Goal: Task Accomplishment & Management: Complete application form

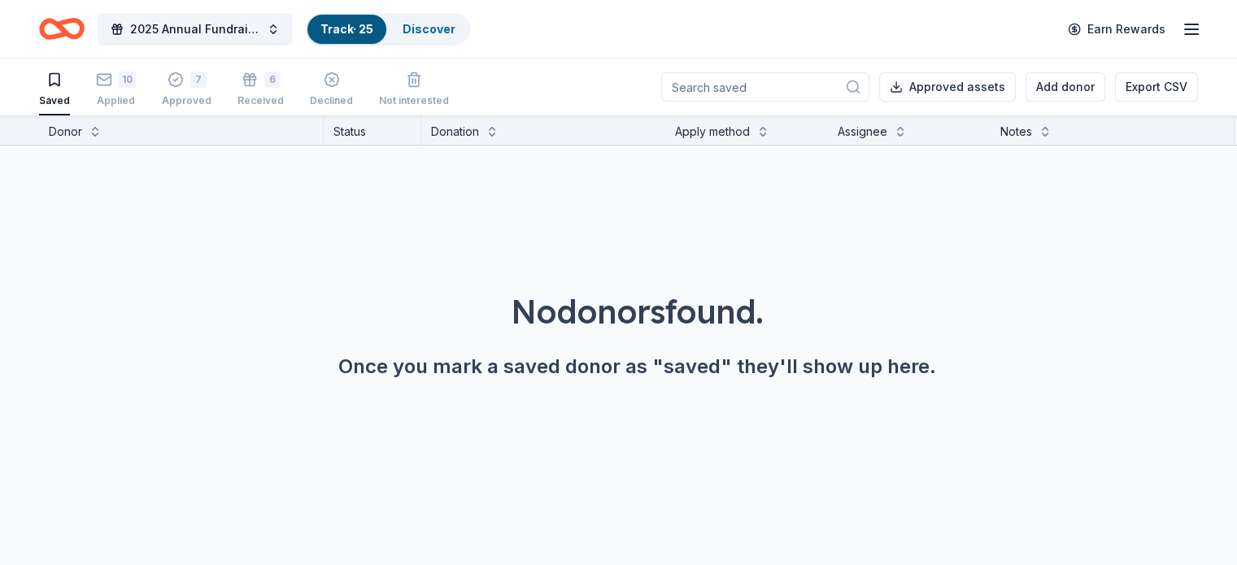
click at [366, 29] on link "Track · 25" at bounding box center [346, 29] width 53 height 14
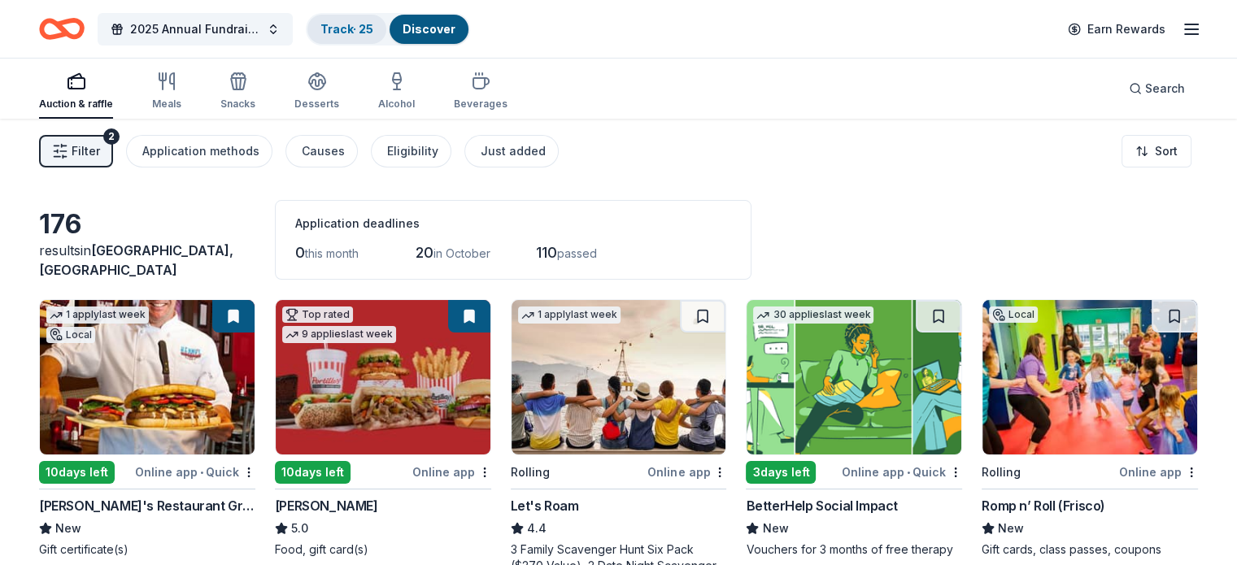
click at [371, 33] on link "Track · 25" at bounding box center [346, 29] width 53 height 14
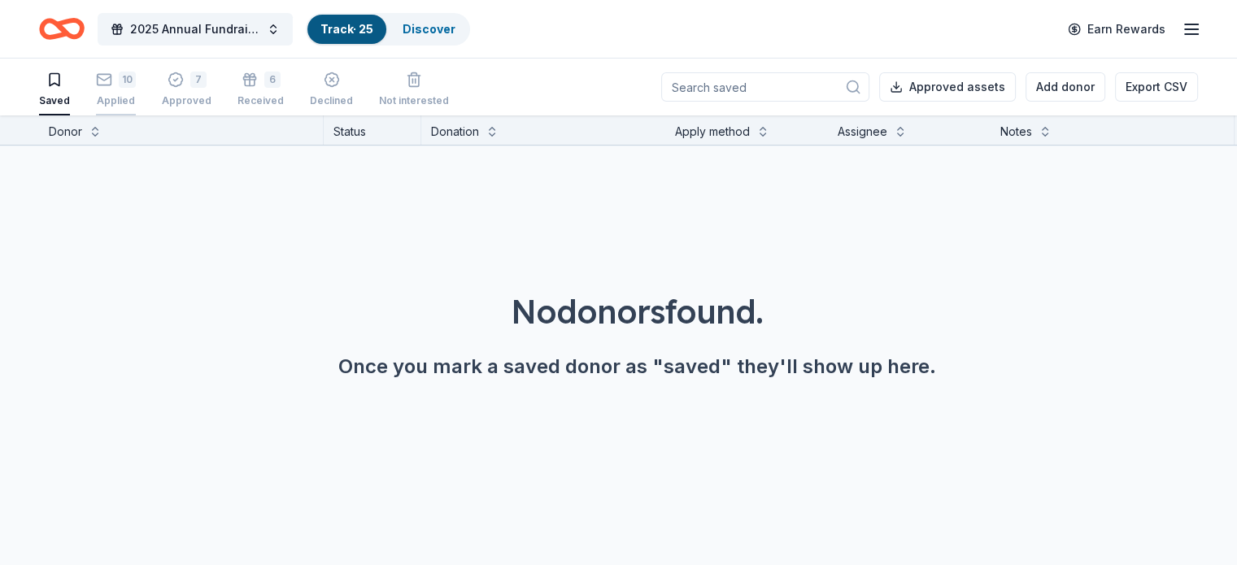
click at [136, 84] on div "10" at bounding box center [127, 80] width 17 height 16
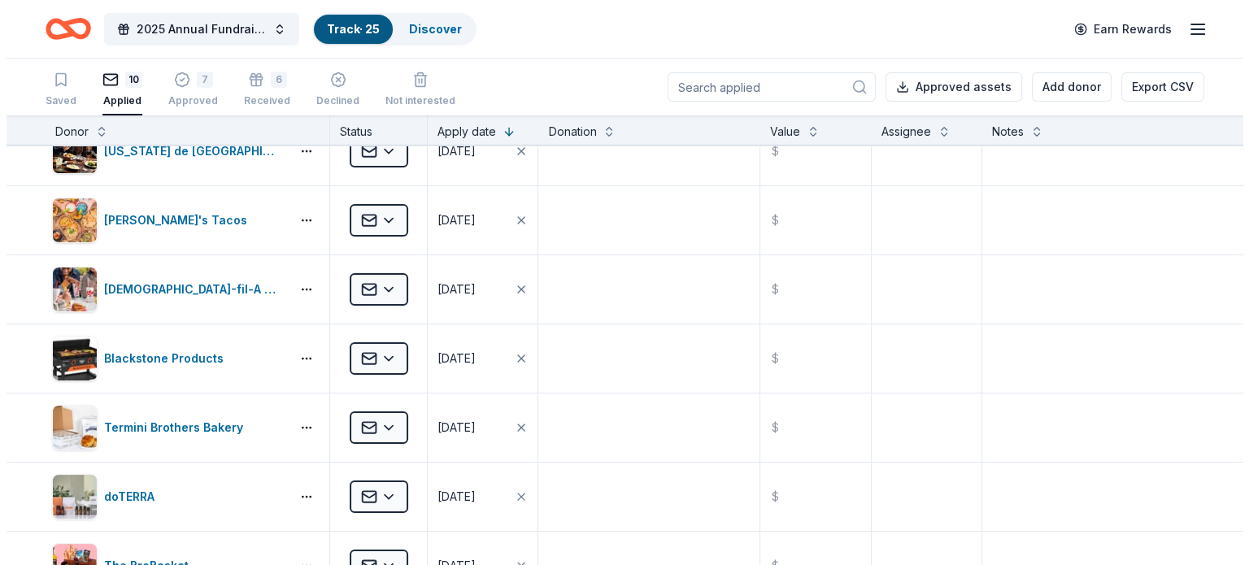
scroll to position [237, 0]
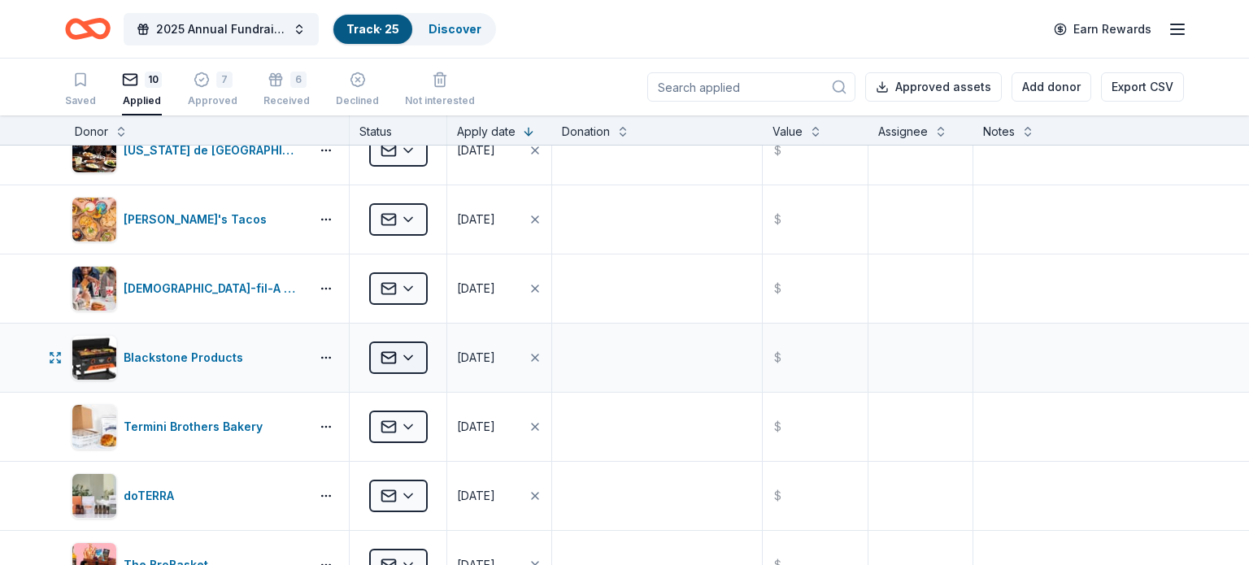
click at [407, 359] on html "2025 Annual Fundraiser Track · 25 Discover Earn Rewards Saved 10 Applied 7 Appr…" at bounding box center [624, 282] width 1249 height 565
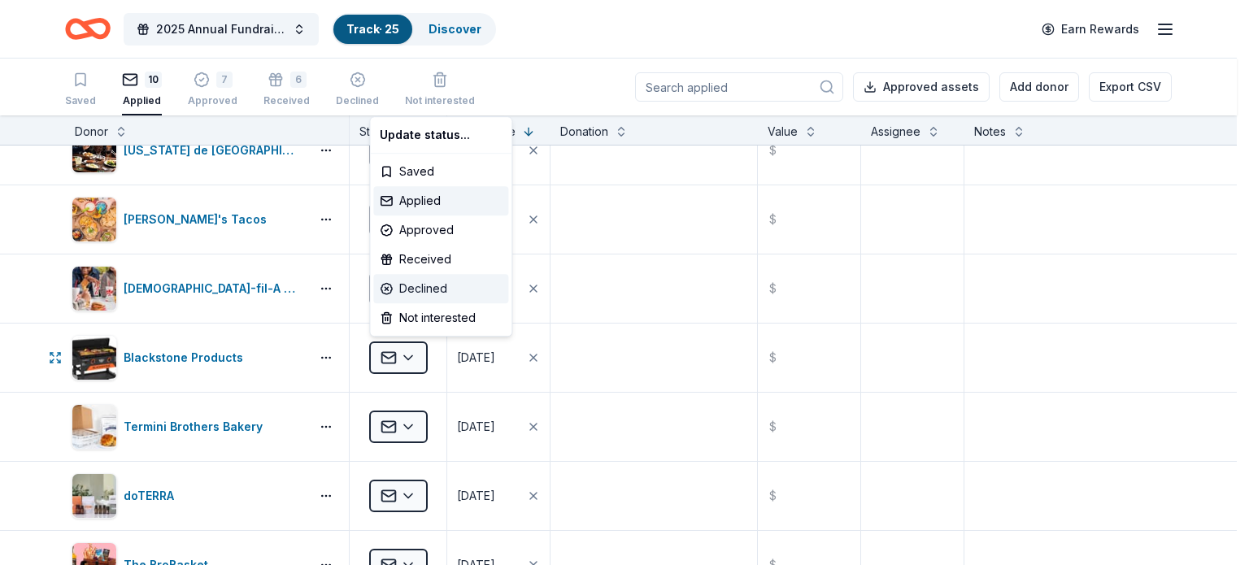
click at [441, 284] on div "Declined" at bounding box center [440, 288] width 135 height 29
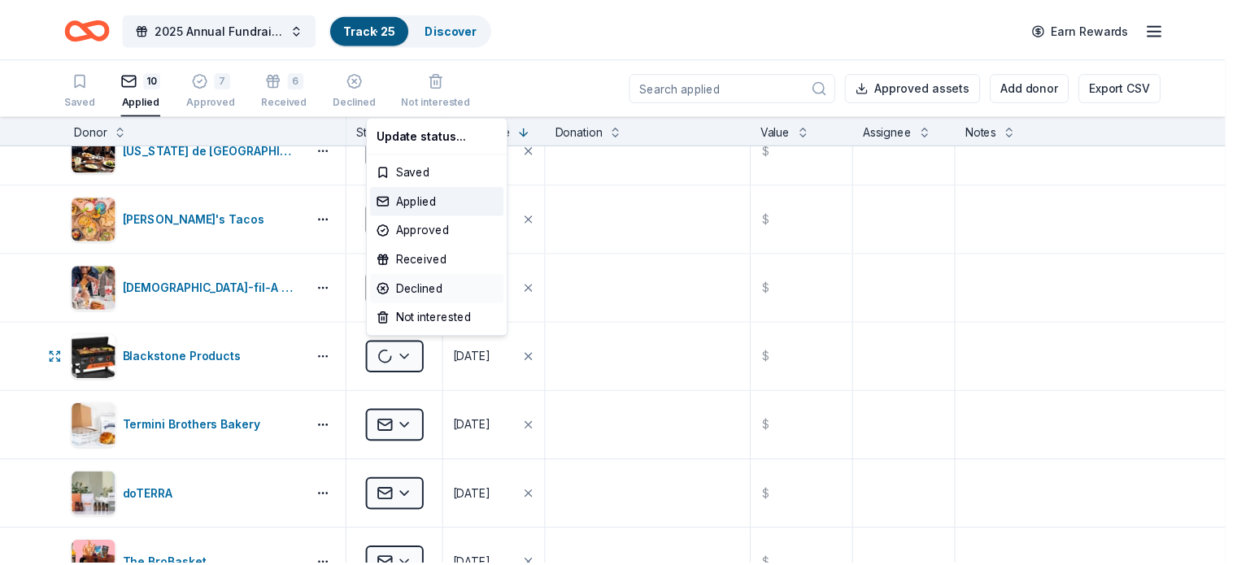
scroll to position [168, 0]
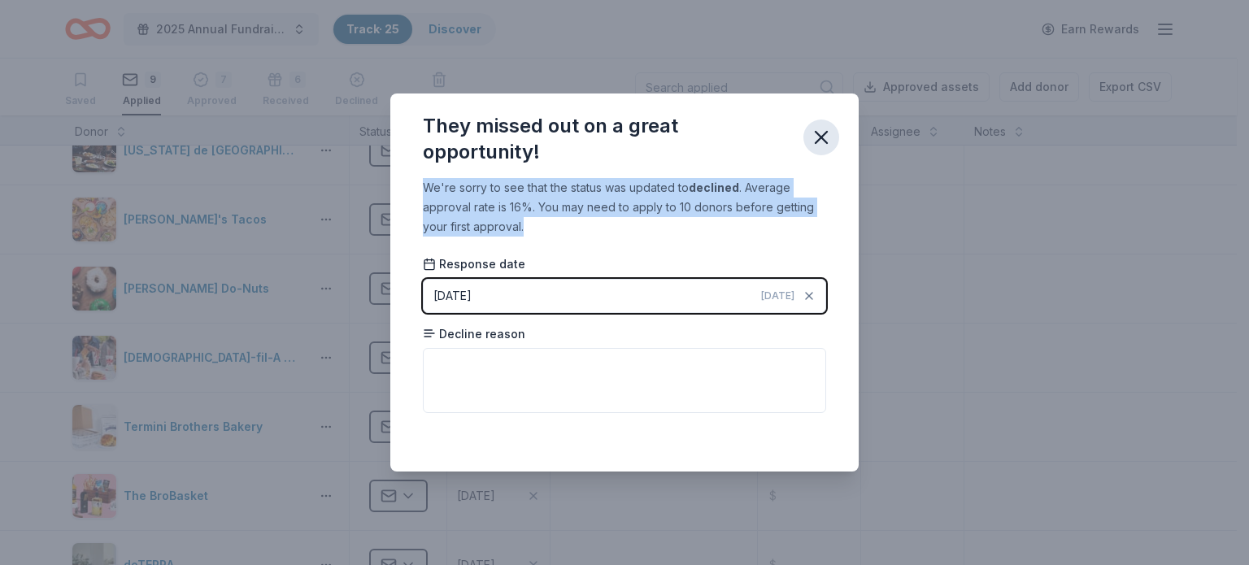
drag, startPoint x: 741, startPoint y: 235, endPoint x: 816, endPoint y: 137, distance: 123.4
click at [816, 137] on div "They missed out on a great opportunity! We're sorry to see that the status was …" at bounding box center [624, 283] width 468 height 378
click at [820, 137] on icon "button" at bounding box center [821, 137] width 11 height 11
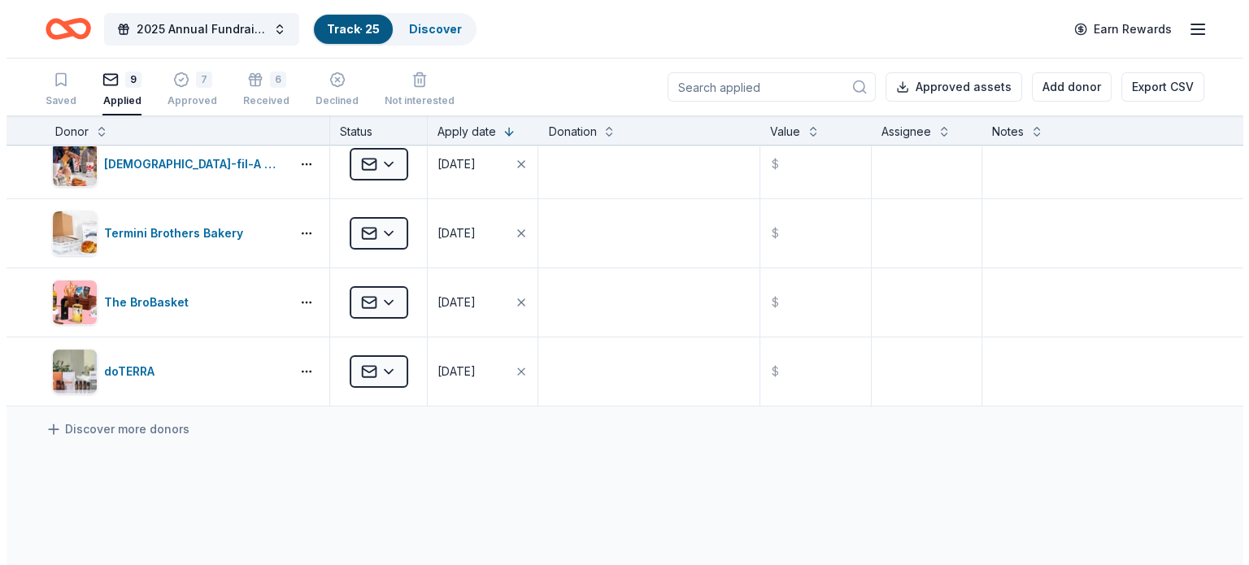
scroll to position [363, 0]
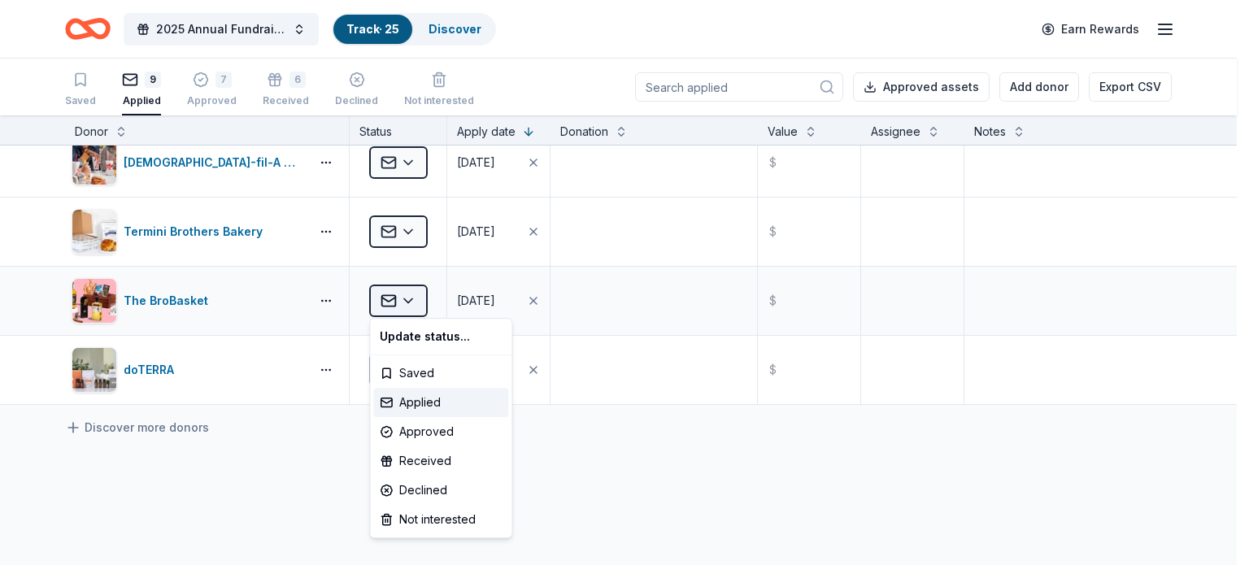
click at [413, 310] on html "2025 Annual Fundraiser Track · 25 Discover Earn Rewards Saved 9 Applied 7 Appro…" at bounding box center [624, 282] width 1249 height 565
click at [438, 489] on div "Declined" at bounding box center [440, 490] width 135 height 29
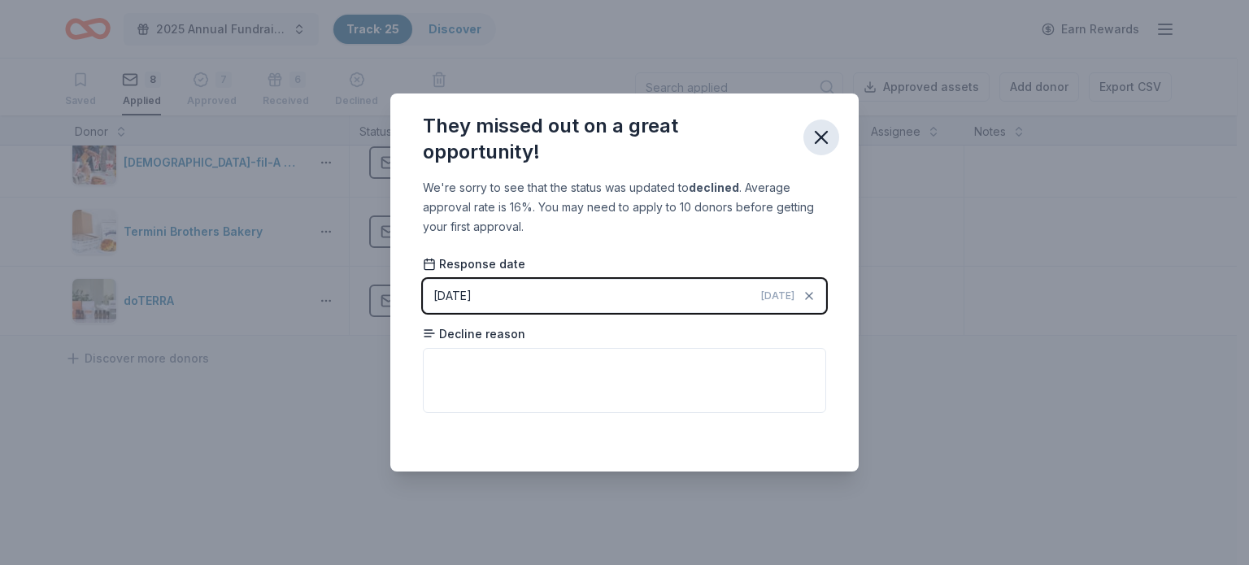
click at [820, 139] on icon "button" at bounding box center [821, 137] width 11 height 11
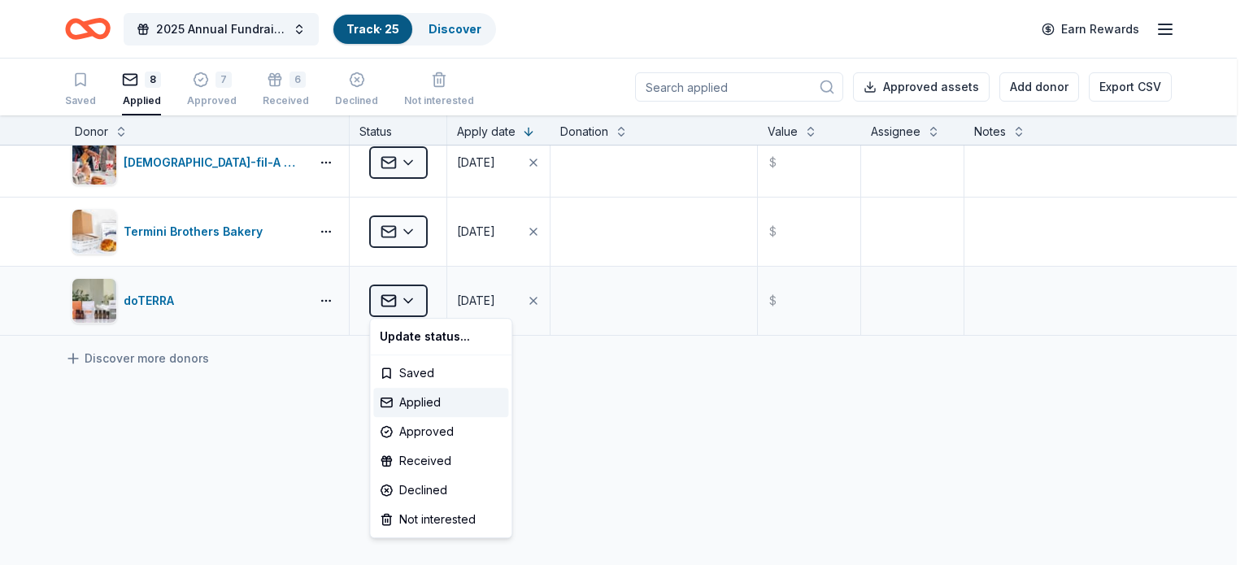
click at [410, 295] on html "2025 Annual Fundraiser Track · 25 Discover Earn Rewards Saved 8 Applied 7 Appro…" at bounding box center [624, 282] width 1249 height 565
click at [416, 489] on div "Declined" at bounding box center [440, 490] width 135 height 29
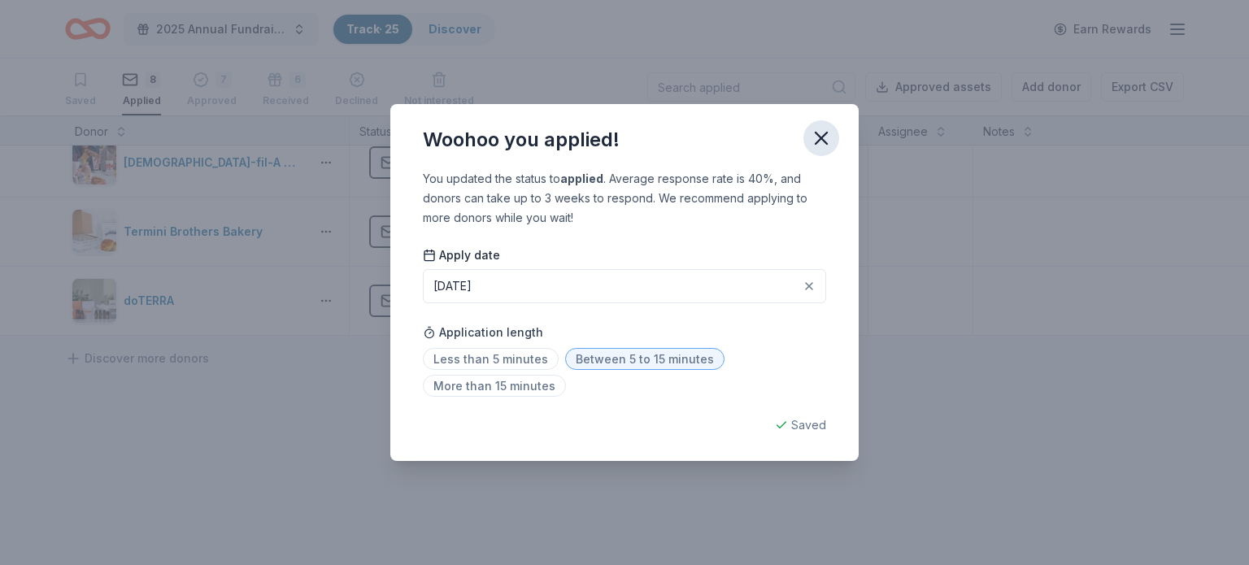
click at [820, 144] on icon "button" at bounding box center [821, 138] width 23 height 23
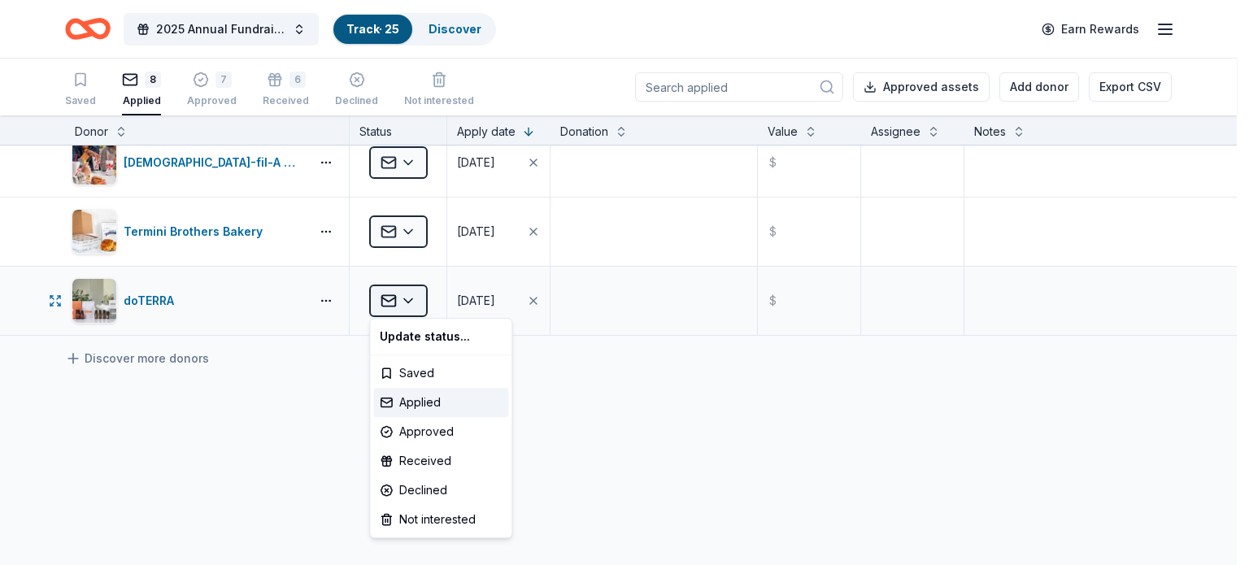
click at [407, 294] on html "2025 Annual Fundraiser Track · 25 Discover Earn Rewards Saved 8 Applied 7 Appro…" at bounding box center [624, 282] width 1249 height 565
click at [416, 490] on div "Declined" at bounding box center [440, 490] width 135 height 29
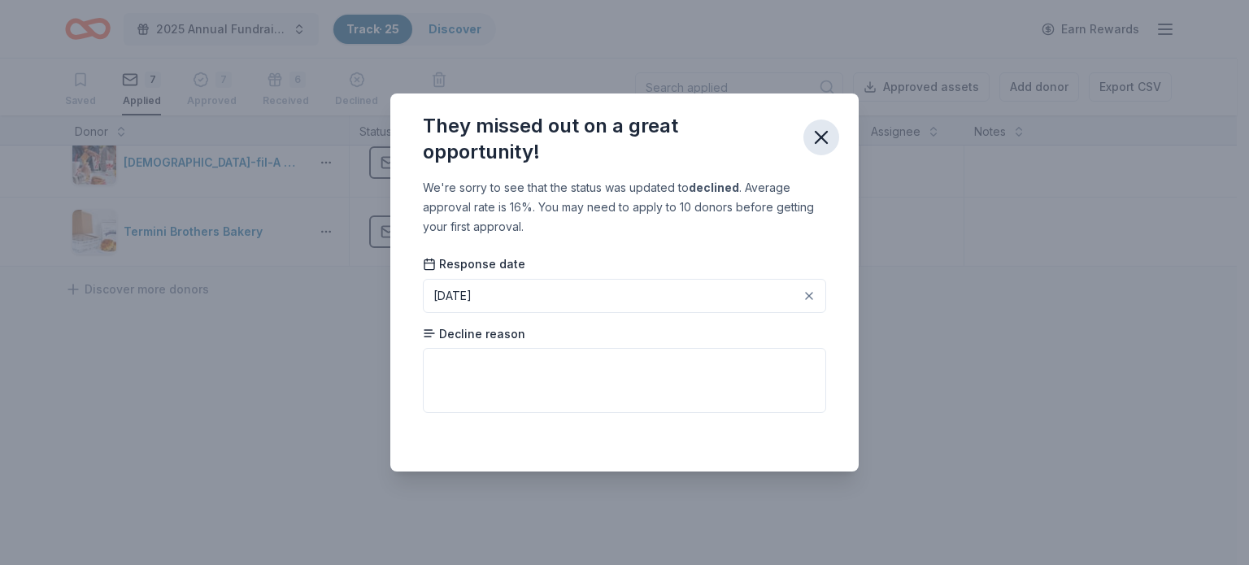
click at [819, 142] on icon "button" at bounding box center [821, 137] width 23 height 23
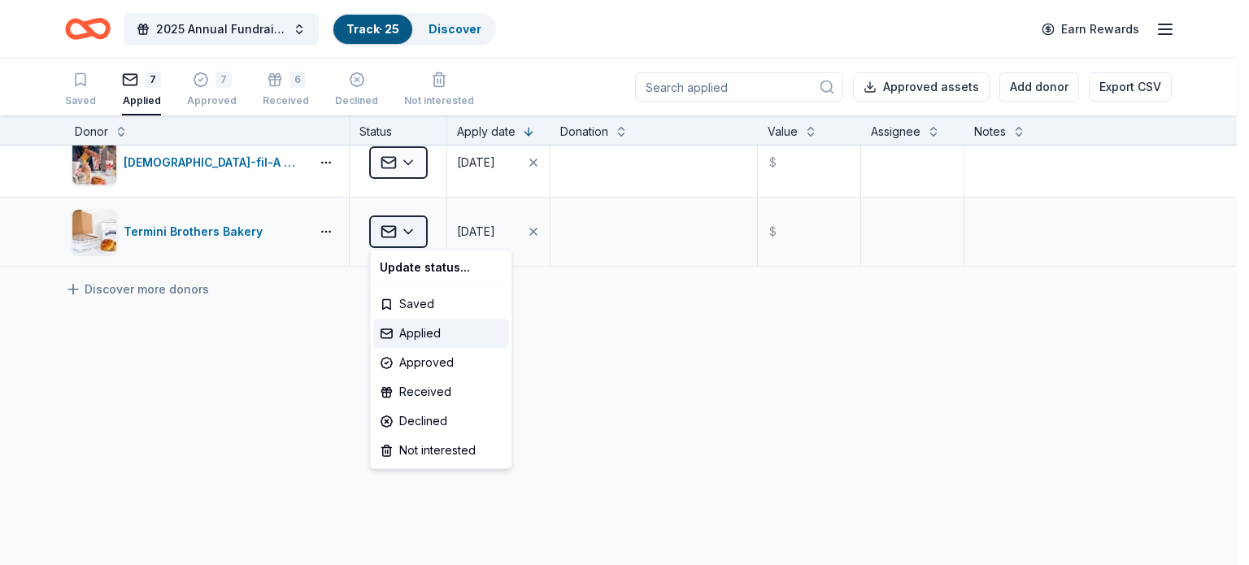
click at [408, 233] on html "2025 Annual Fundraiser Track · 25 Discover Earn Rewards Saved 7 Applied 7 Appro…" at bounding box center [624, 282] width 1249 height 565
click at [432, 419] on div "Declined" at bounding box center [440, 421] width 135 height 29
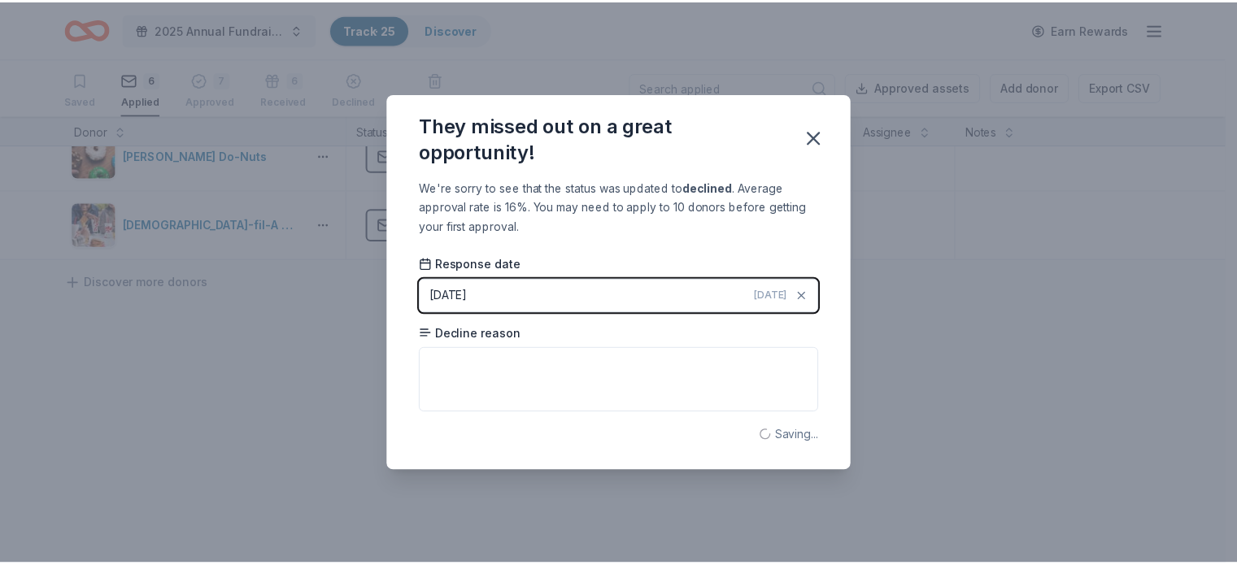
scroll to position [298, 0]
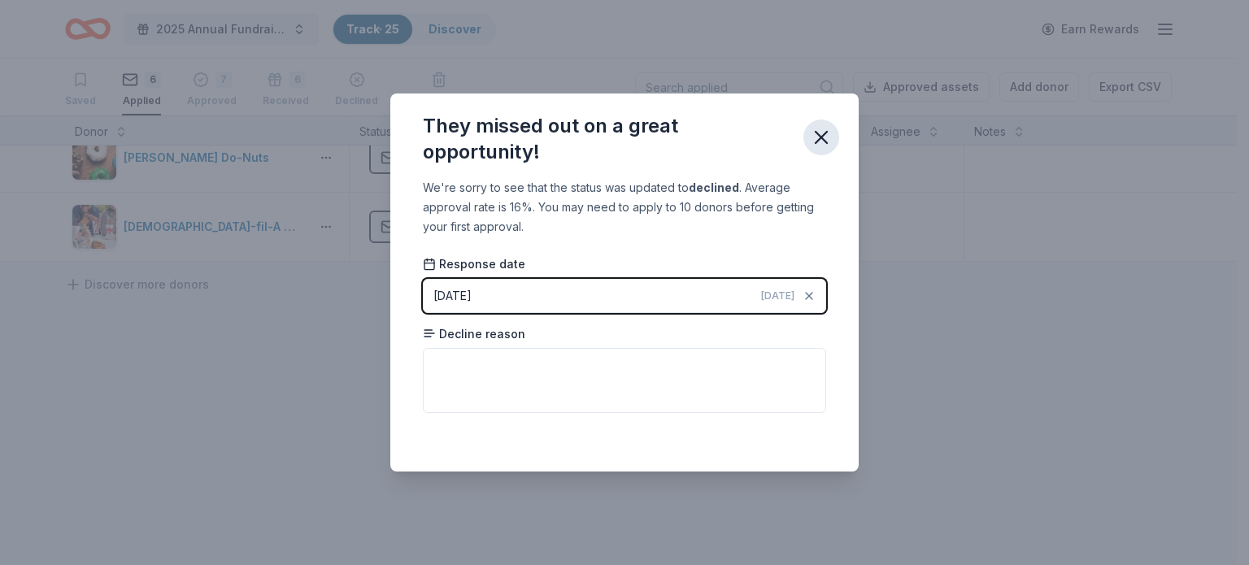
click at [817, 139] on icon "button" at bounding box center [821, 137] width 11 height 11
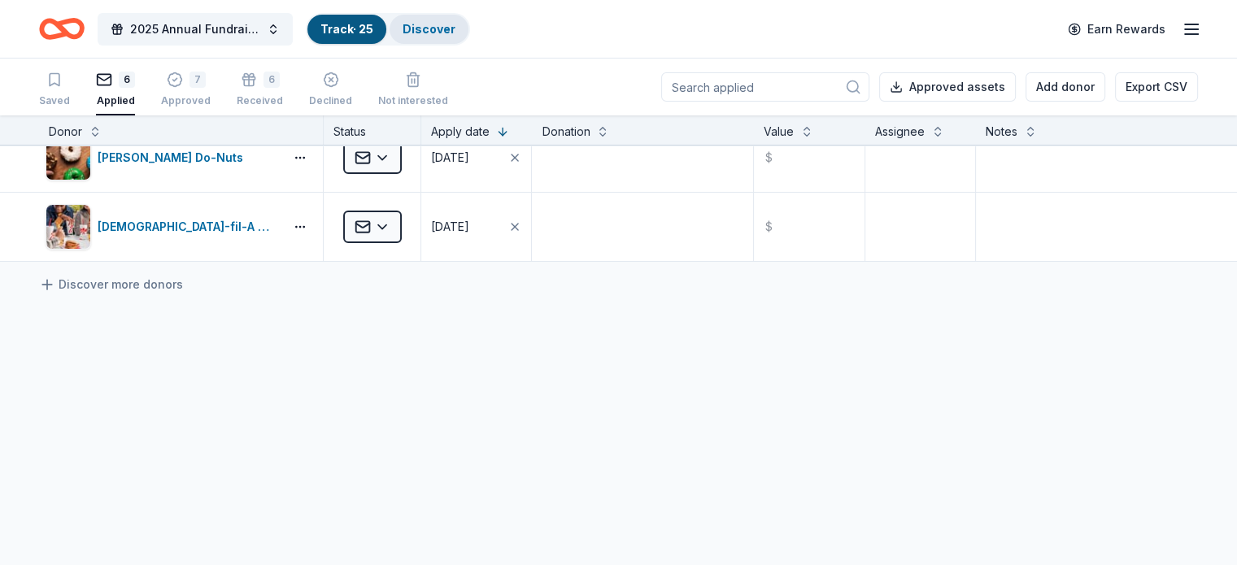
click at [451, 33] on link "Discover" at bounding box center [428, 29] width 53 height 14
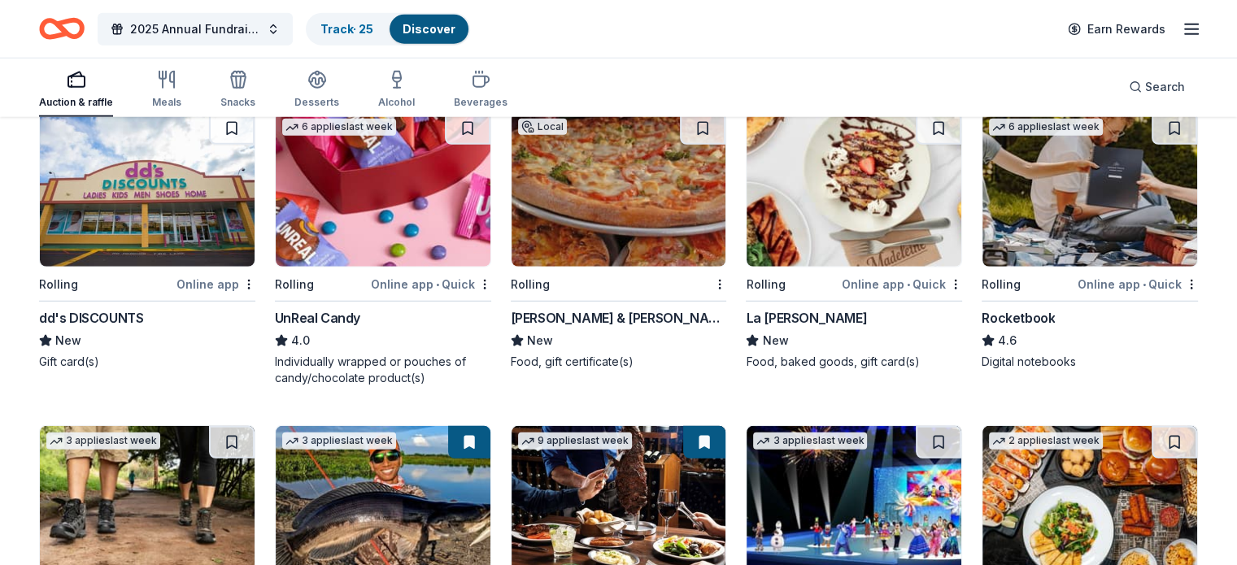
scroll to position [4522, 0]
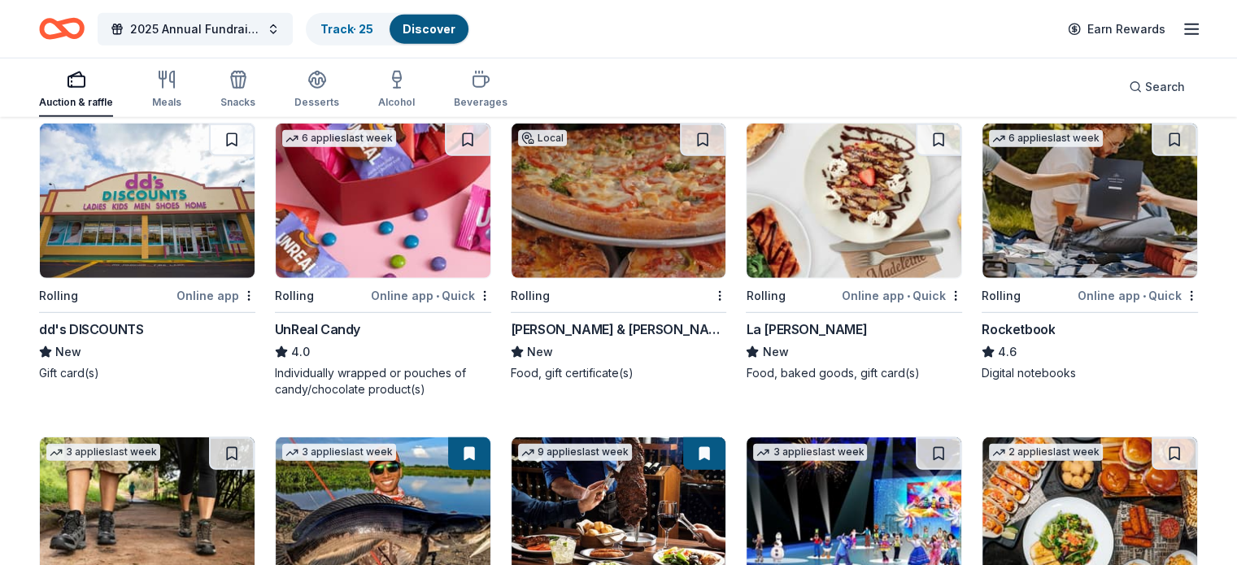
click at [820, 246] on img at bounding box center [853, 201] width 215 height 154
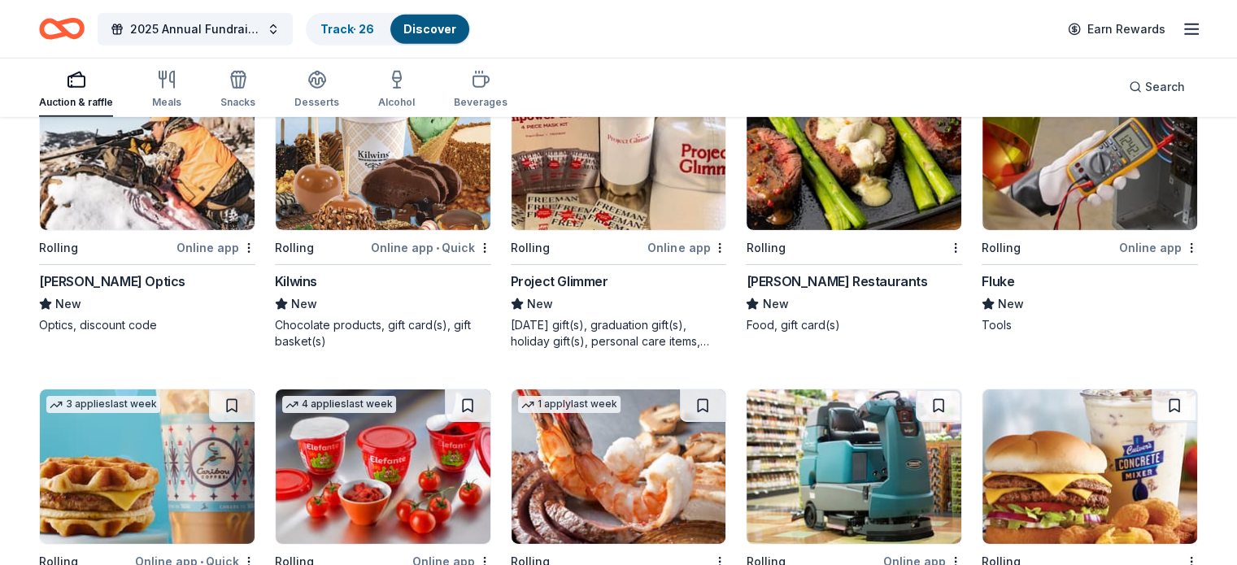
scroll to position [5168, 0]
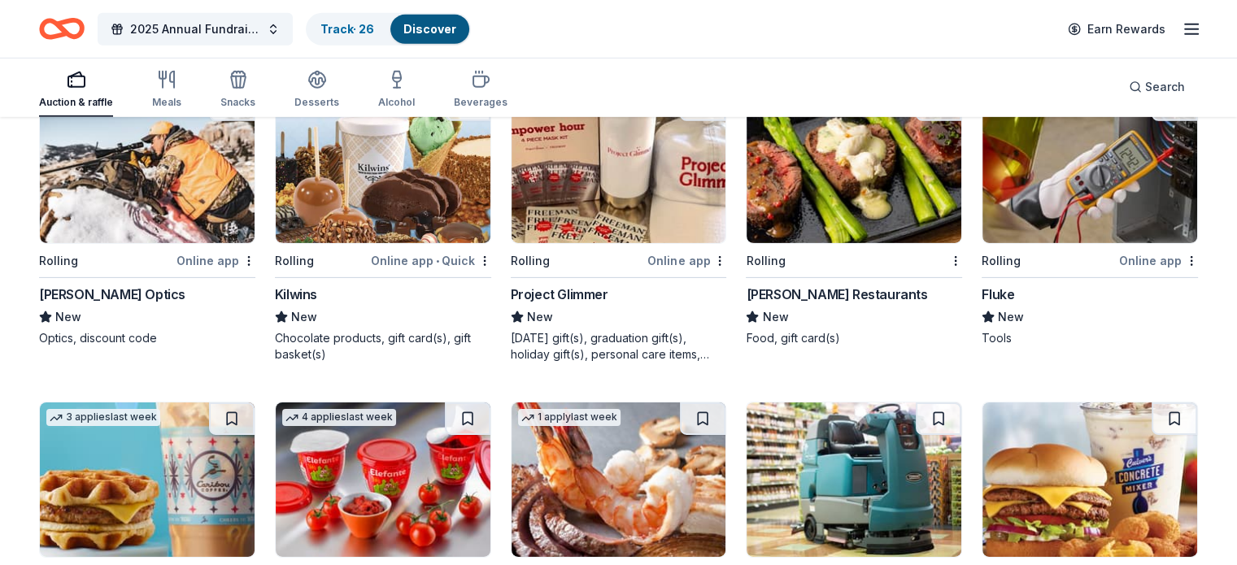
click at [805, 220] on img at bounding box center [853, 166] width 215 height 154
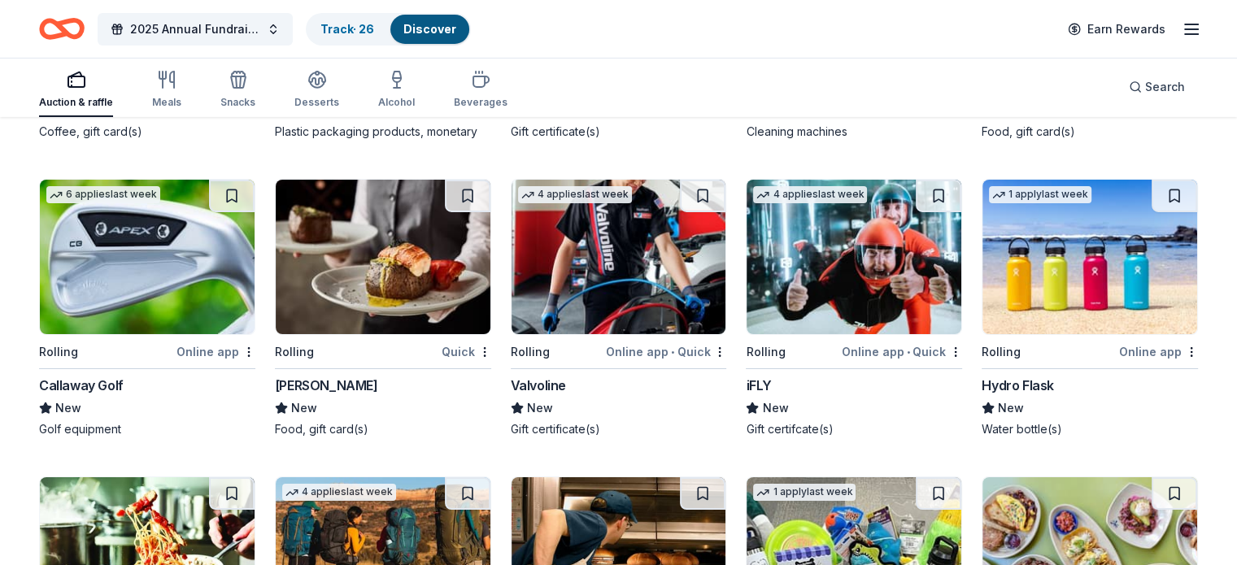
scroll to position [5721, 0]
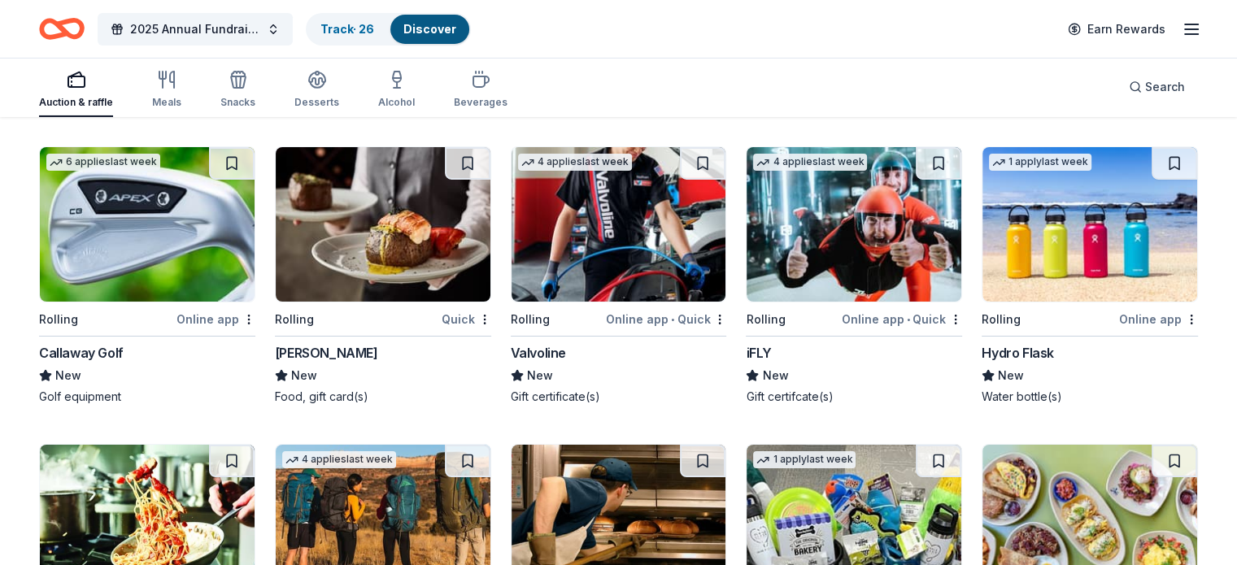
click at [407, 259] on img at bounding box center [383, 224] width 215 height 154
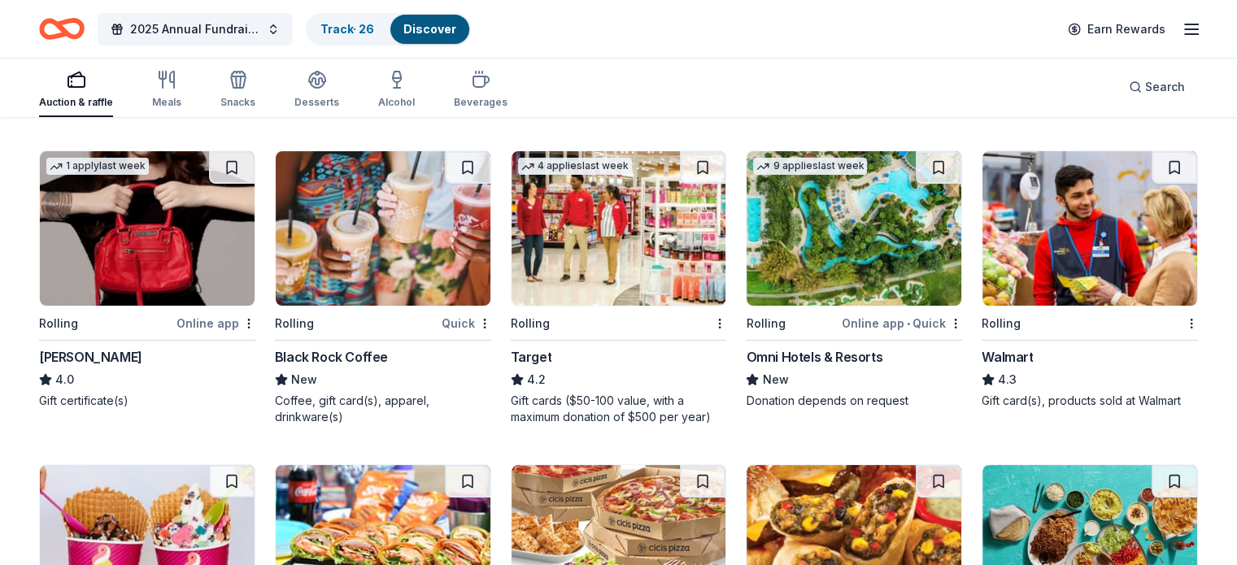
scroll to position [6303, 0]
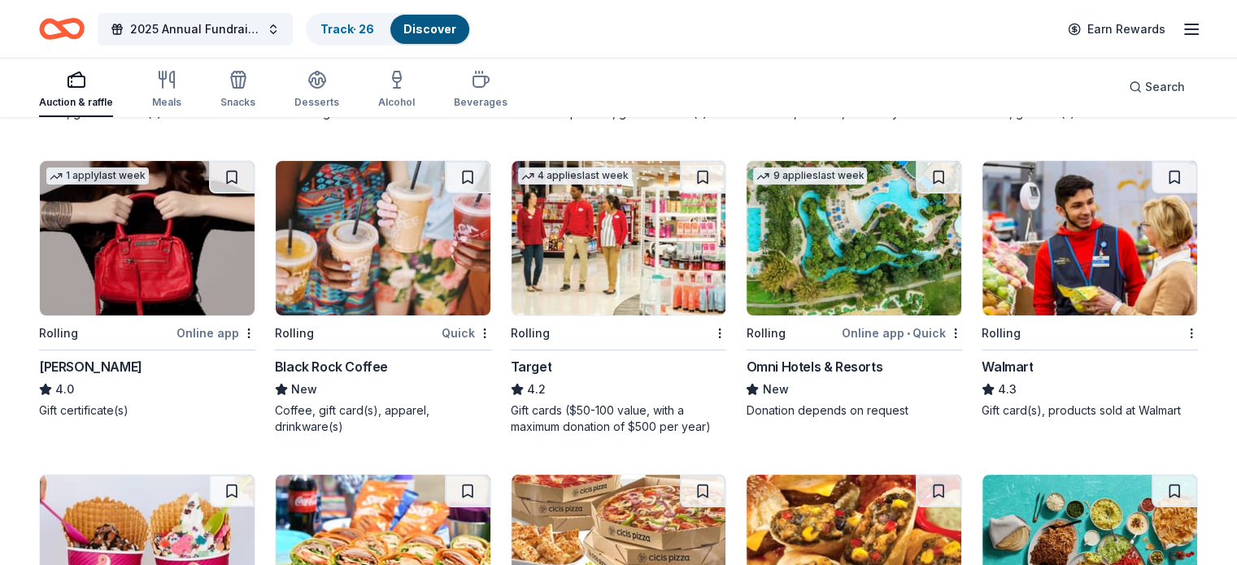
click at [595, 246] on img at bounding box center [618, 238] width 215 height 154
click at [1025, 261] on img at bounding box center [1089, 238] width 215 height 154
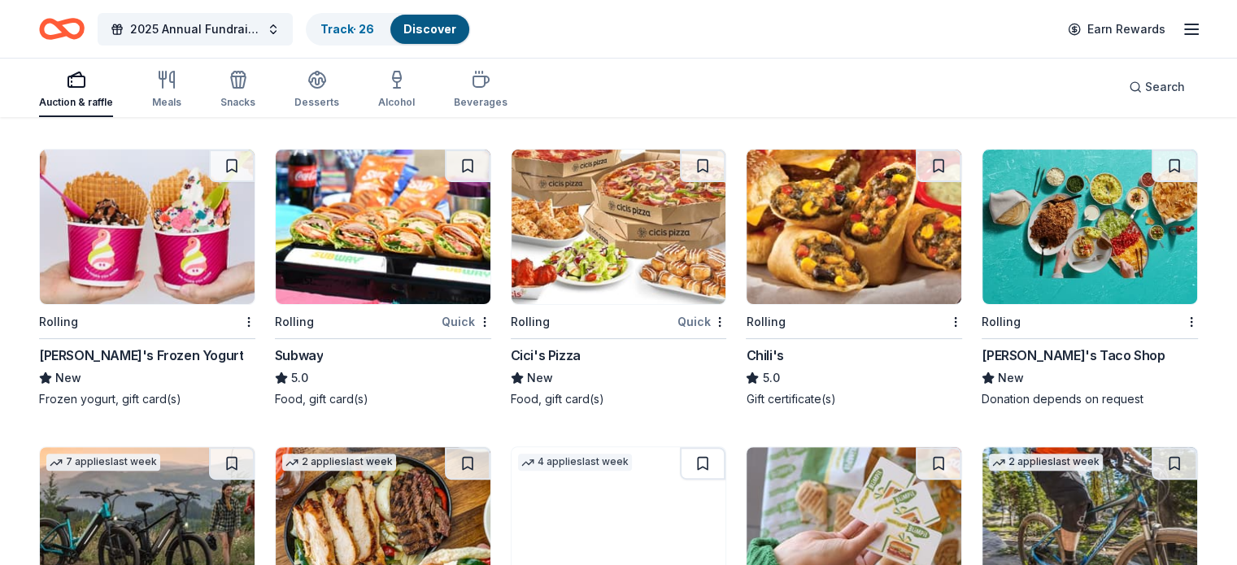
scroll to position [6660, 0]
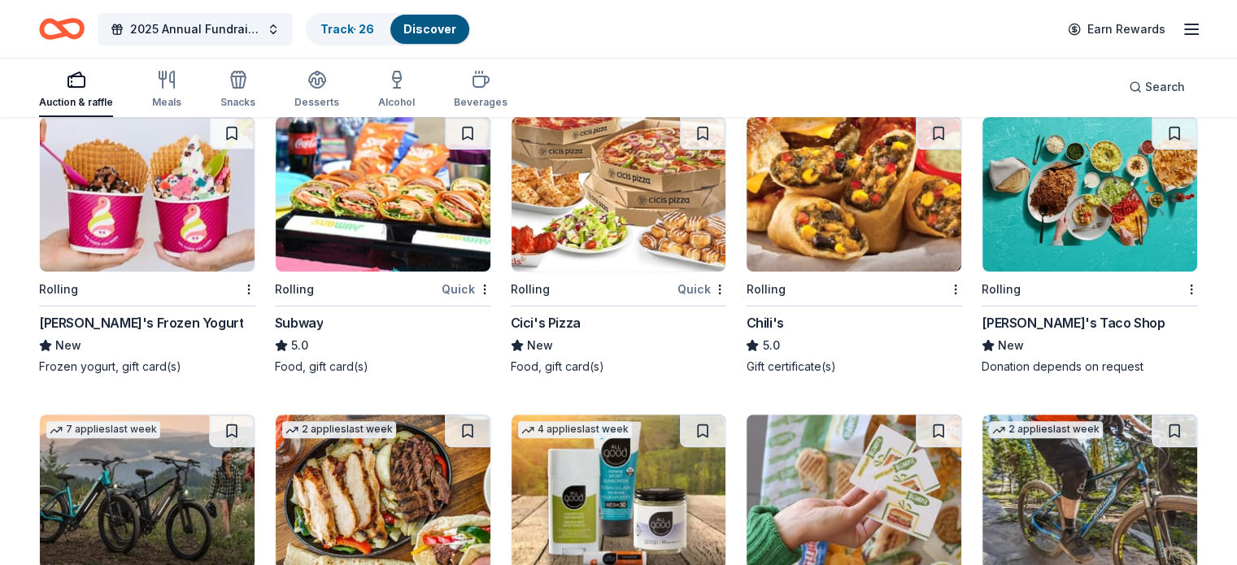
click at [817, 221] on img at bounding box center [853, 194] width 215 height 154
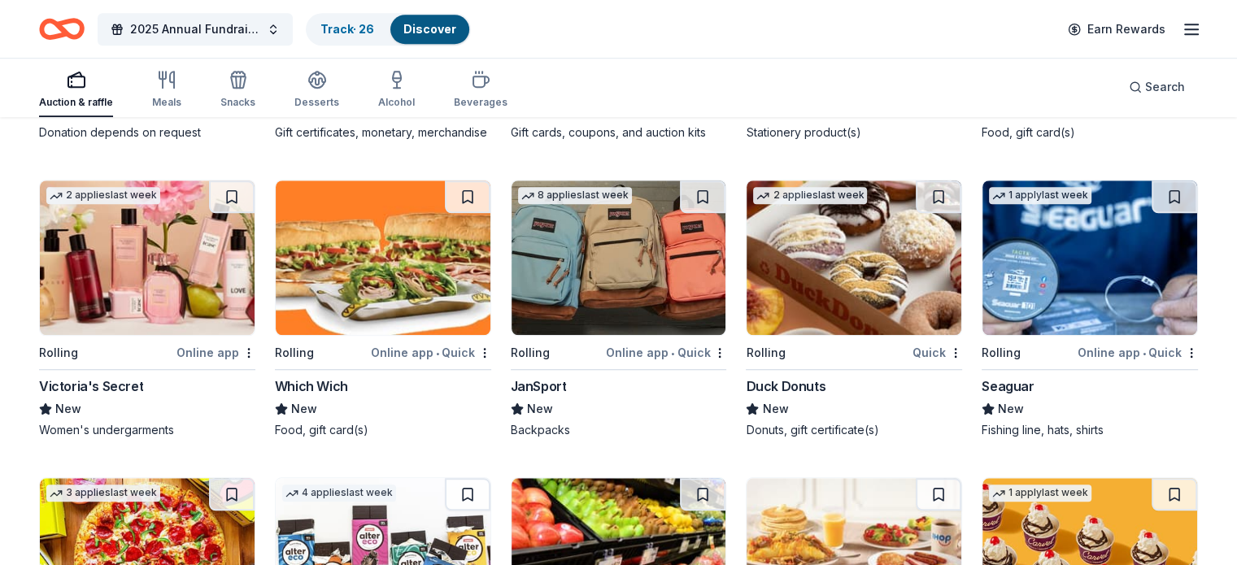
scroll to position [7539, 0]
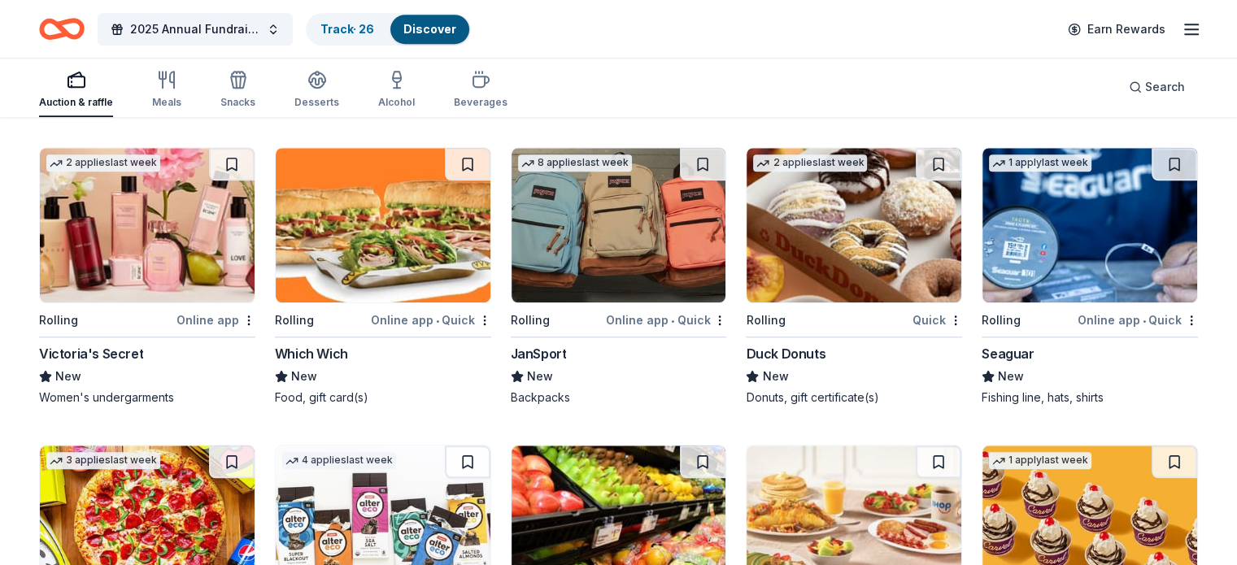
click at [189, 219] on img at bounding box center [147, 225] width 215 height 154
click at [618, 260] on img at bounding box center [618, 225] width 215 height 154
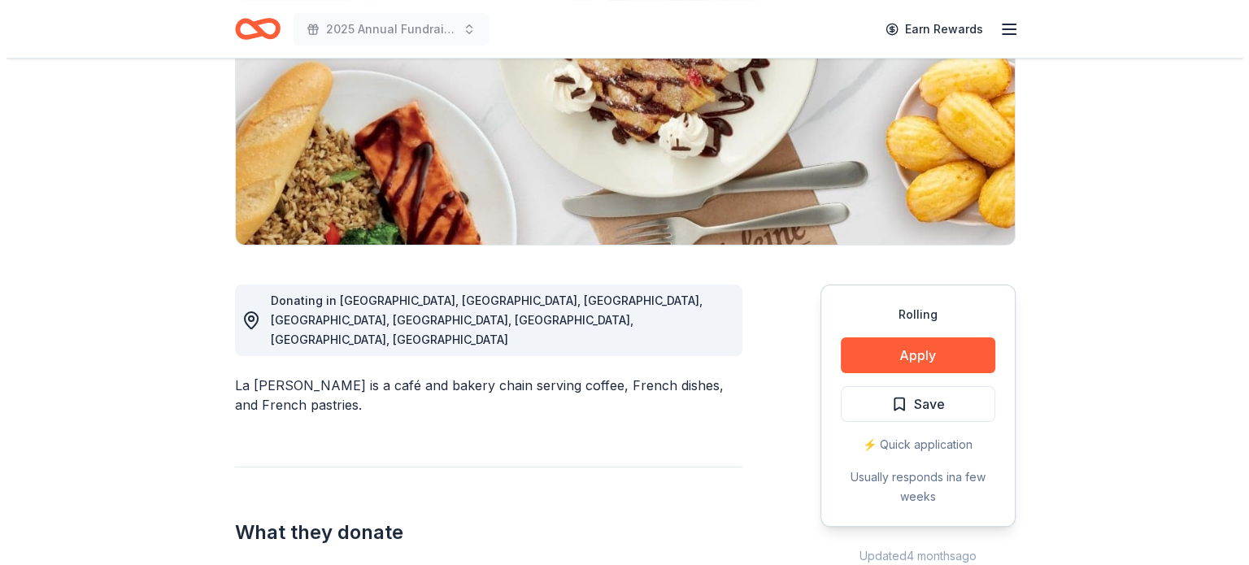
scroll to position [260, 0]
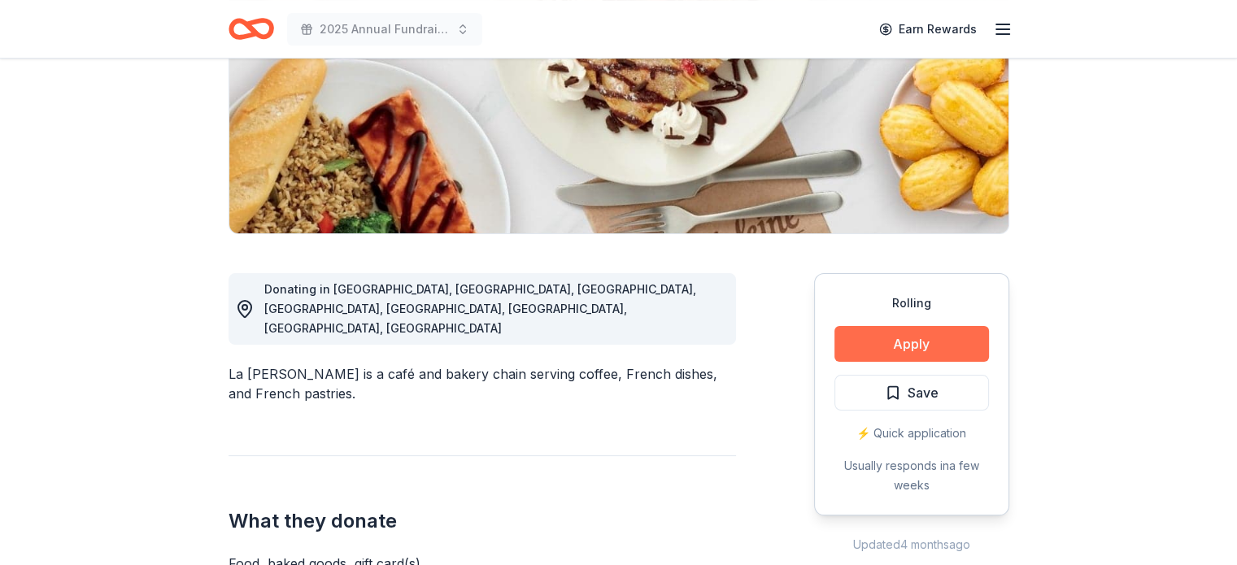
click at [914, 341] on button "Apply" at bounding box center [911, 344] width 154 height 36
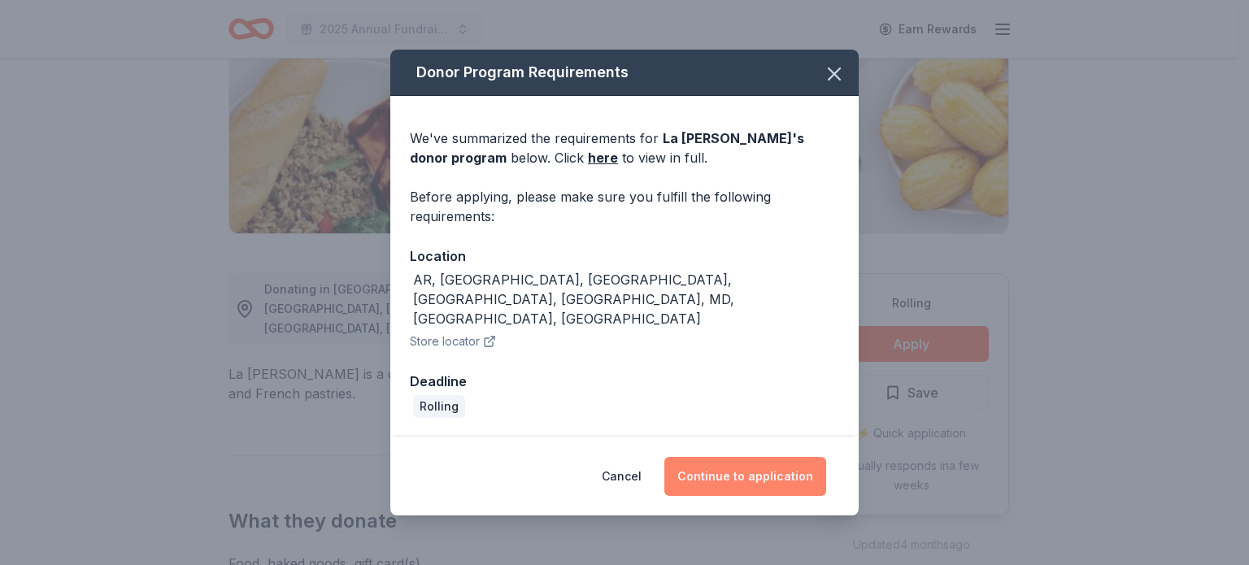
click at [753, 457] on button "Continue to application" at bounding box center [745, 476] width 162 height 39
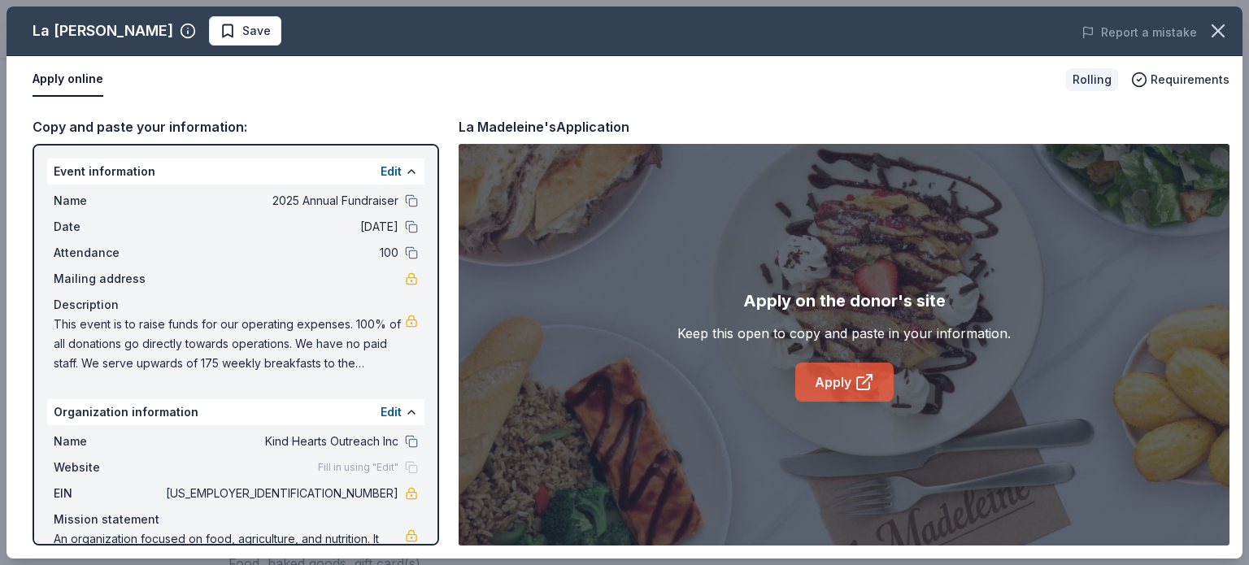
click at [859, 383] on icon at bounding box center [865, 382] width 20 height 20
drag, startPoint x: 192, startPoint y: 32, endPoint x: 171, endPoint y: 36, distance: 21.5
click at [209, 36] on button "Save" at bounding box center [245, 30] width 72 height 29
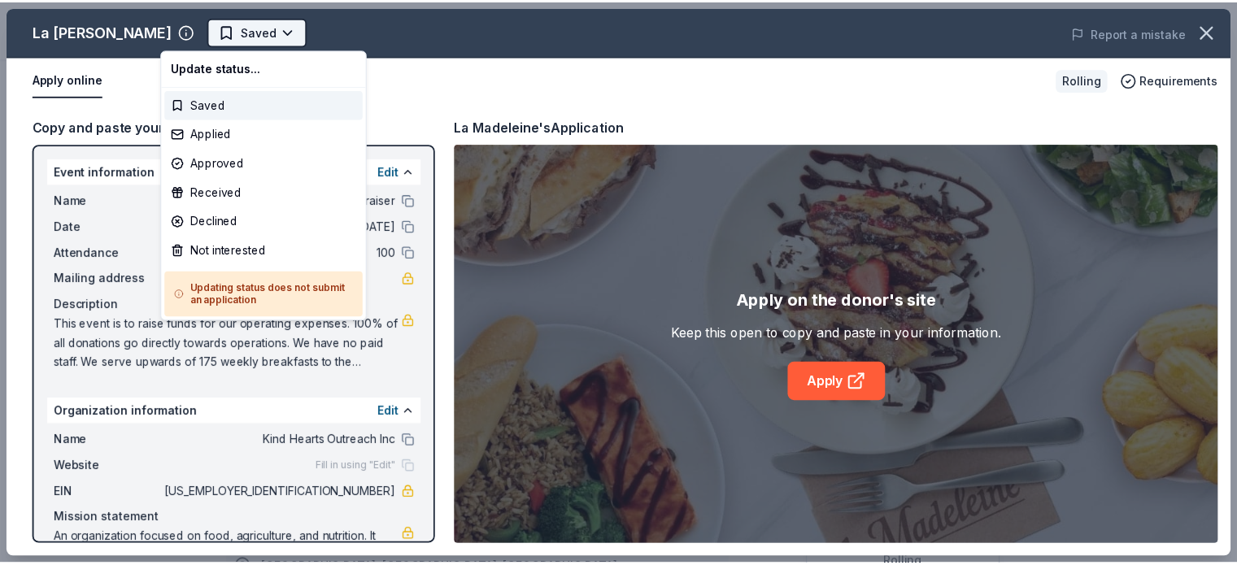
scroll to position [0, 0]
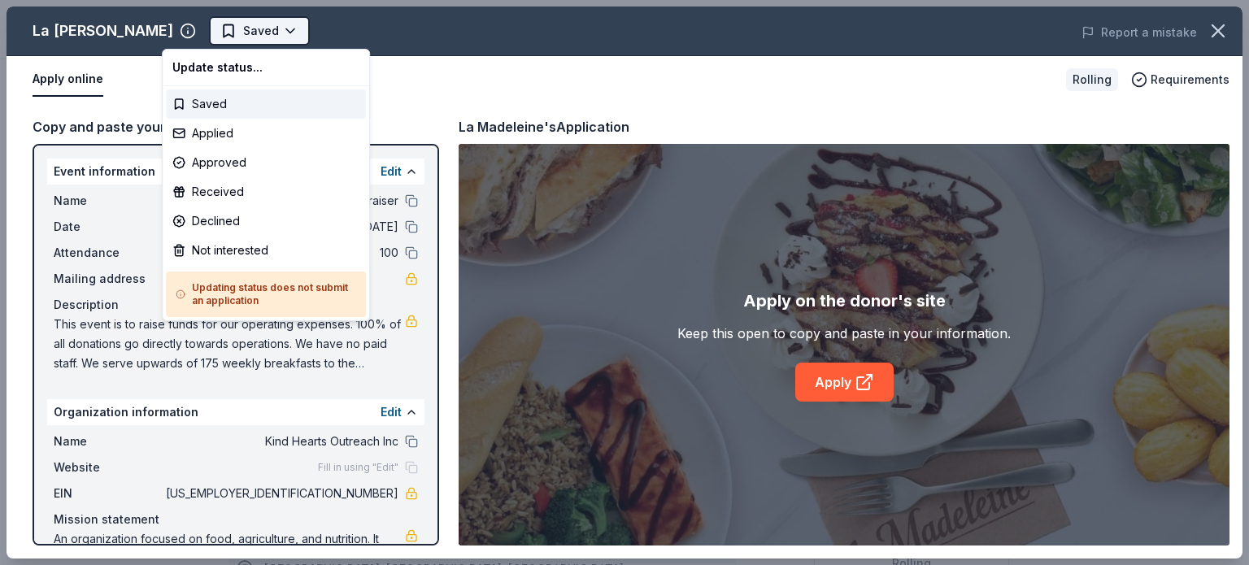
click at [241, 31] on html "2025 Annual Fundraiser Saved Apply Rolling Share La Madeleine New approval rate…" at bounding box center [624, 282] width 1249 height 565
click at [236, 129] on div "Applied" at bounding box center [266, 133] width 200 height 29
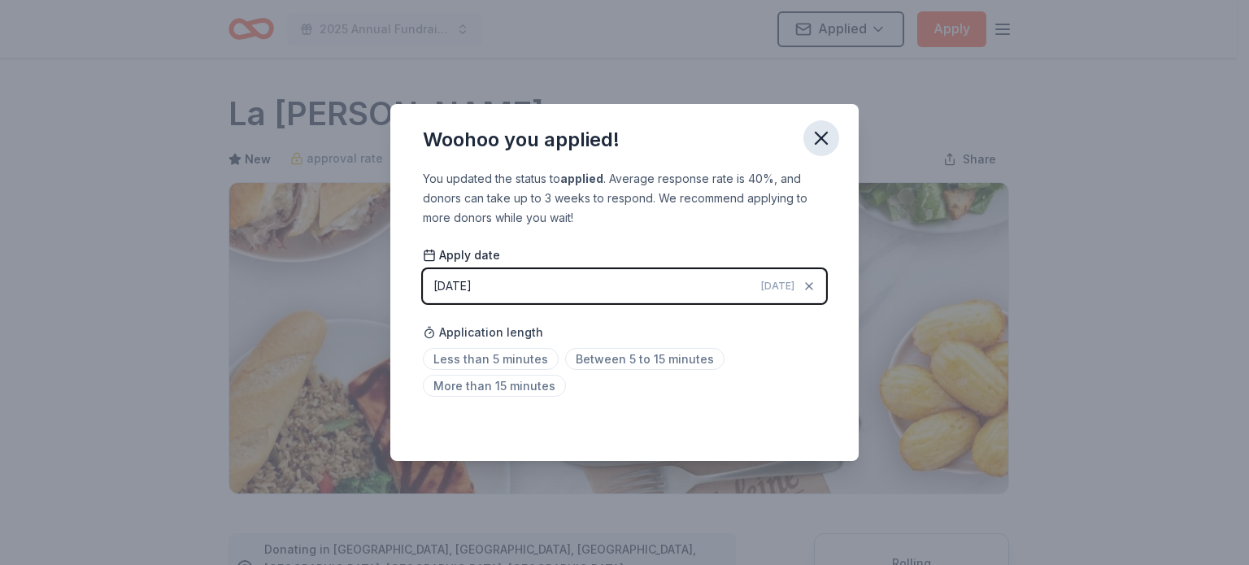
click at [823, 137] on icon "button" at bounding box center [821, 138] width 11 height 11
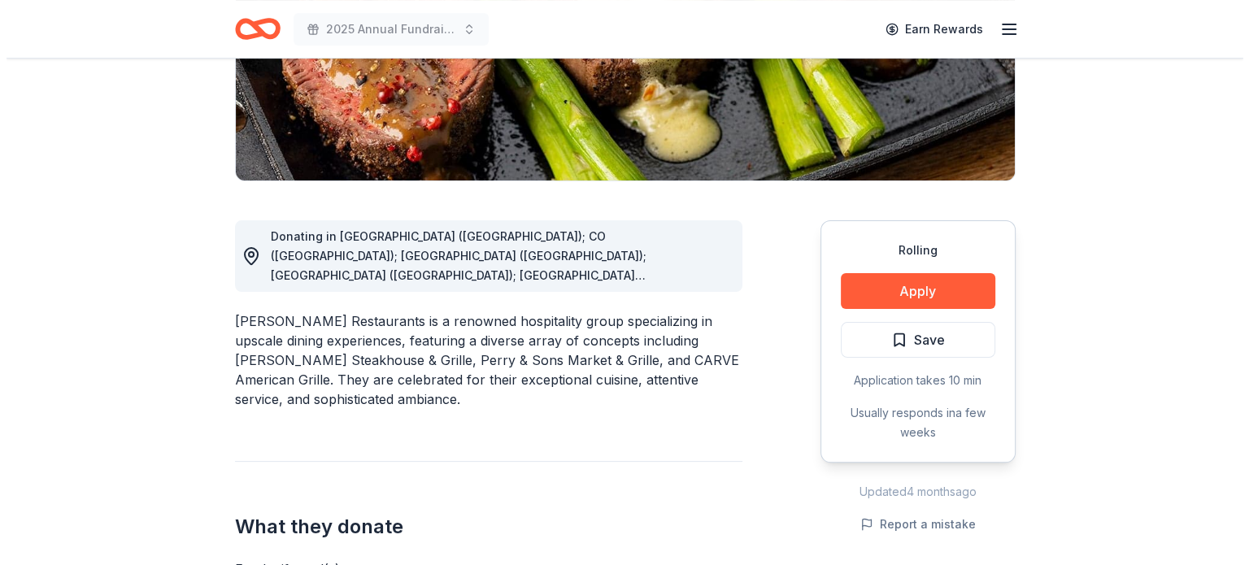
scroll to position [325, 0]
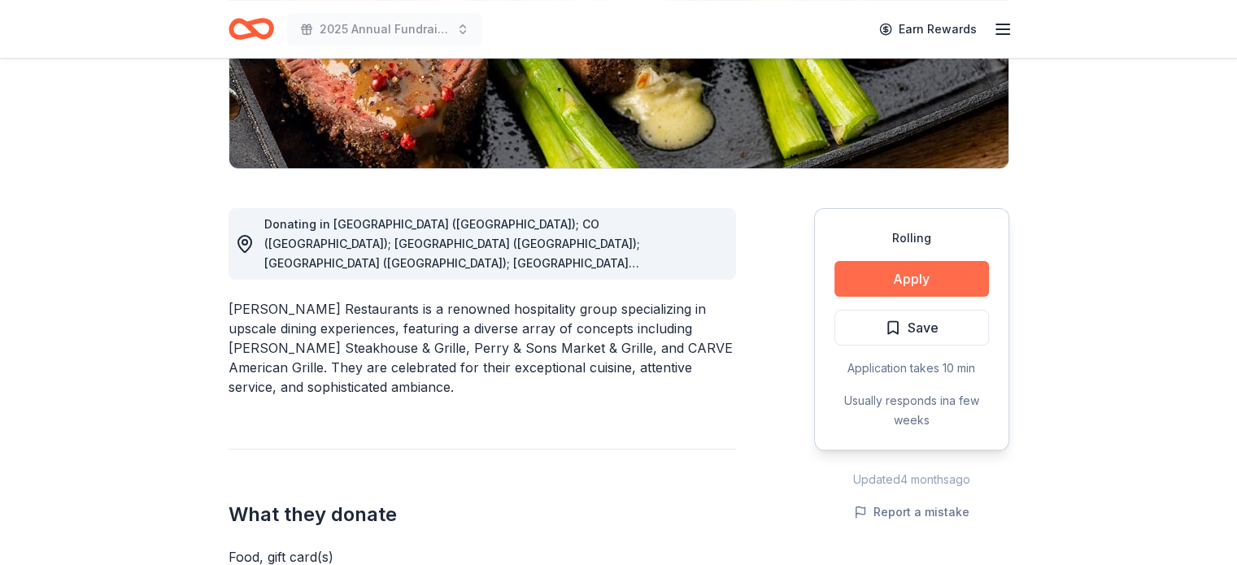
click at [903, 277] on button "Apply" at bounding box center [911, 279] width 154 height 36
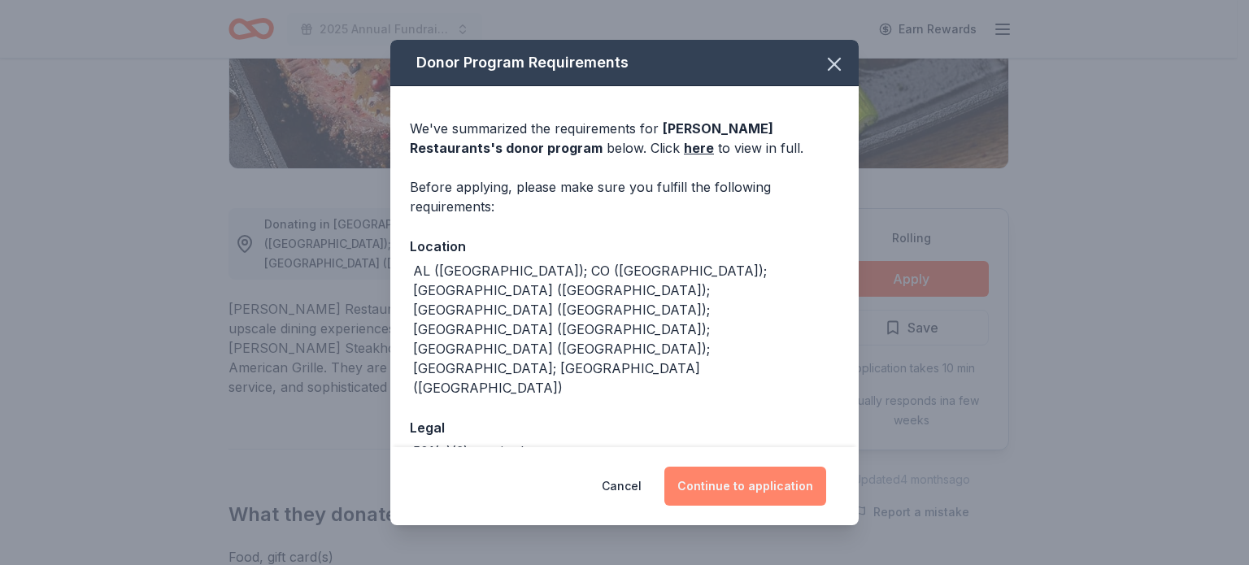
click at [768, 485] on button "Continue to application" at bounding box center [745, 486] width 162 height 39
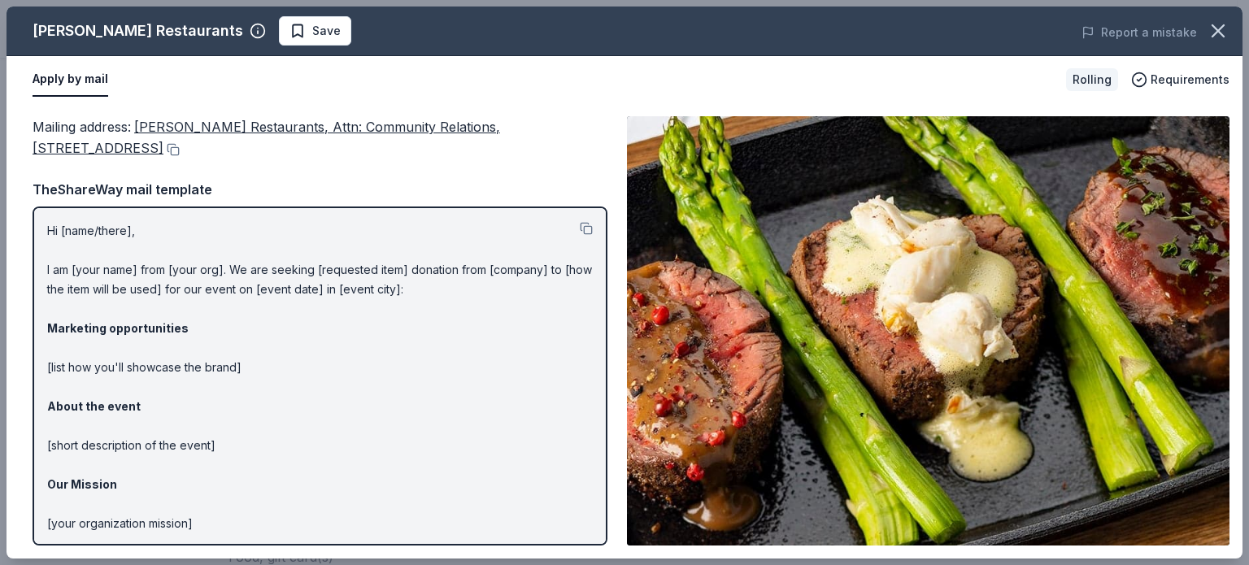
click at [606, 516] on div "Hi [name/there], I am [your name] from [your org]. We are seeking [requested it…" at bounding box center [320, 376] width 575 height 339
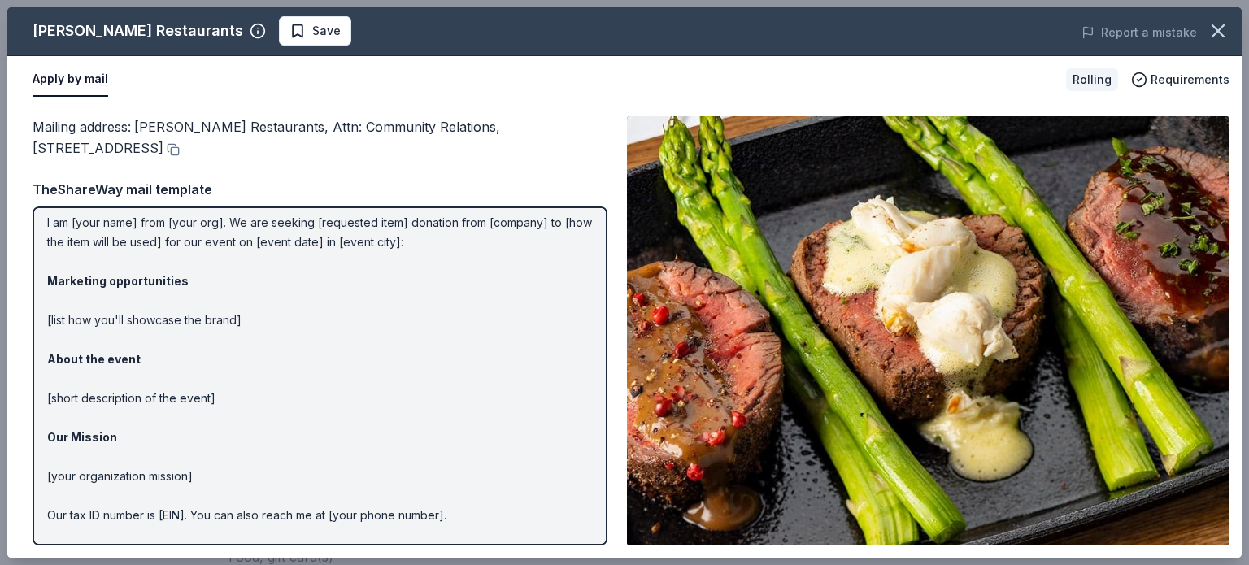
scroll to position [98, 0]
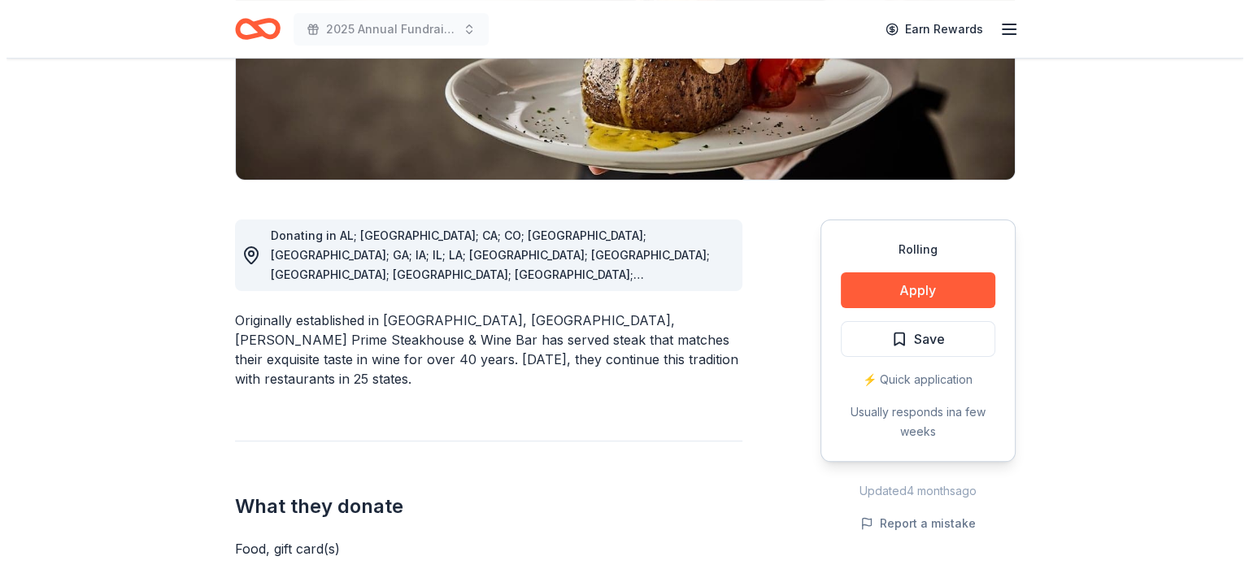
scroll to position [325, 0]
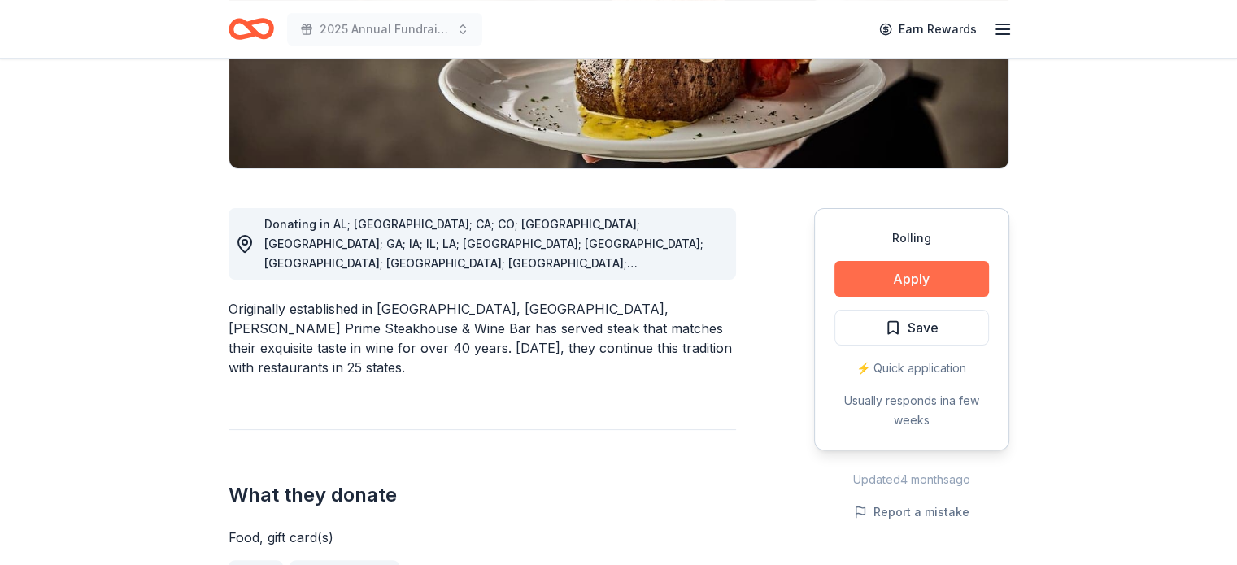
click at [909, 282] on button "Apply" at bounding box center [911, 279] width 154 height 36
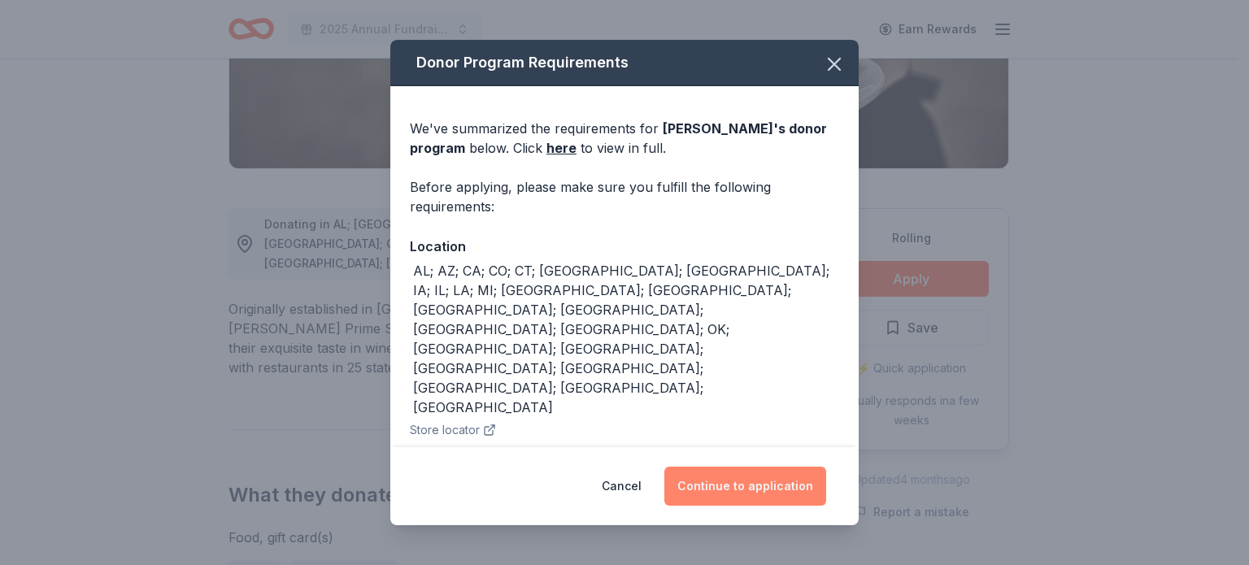
click at [768, 477] on button "Continue to application" at bounding box center [745, 486] width 162 height 39
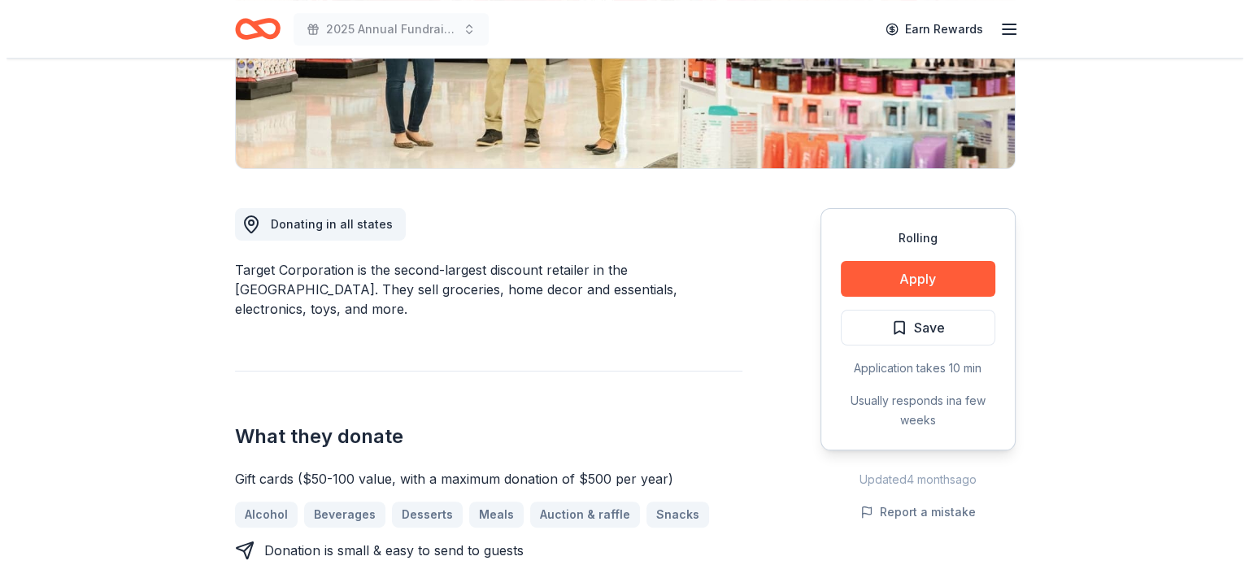
scroll to position [358, 0]
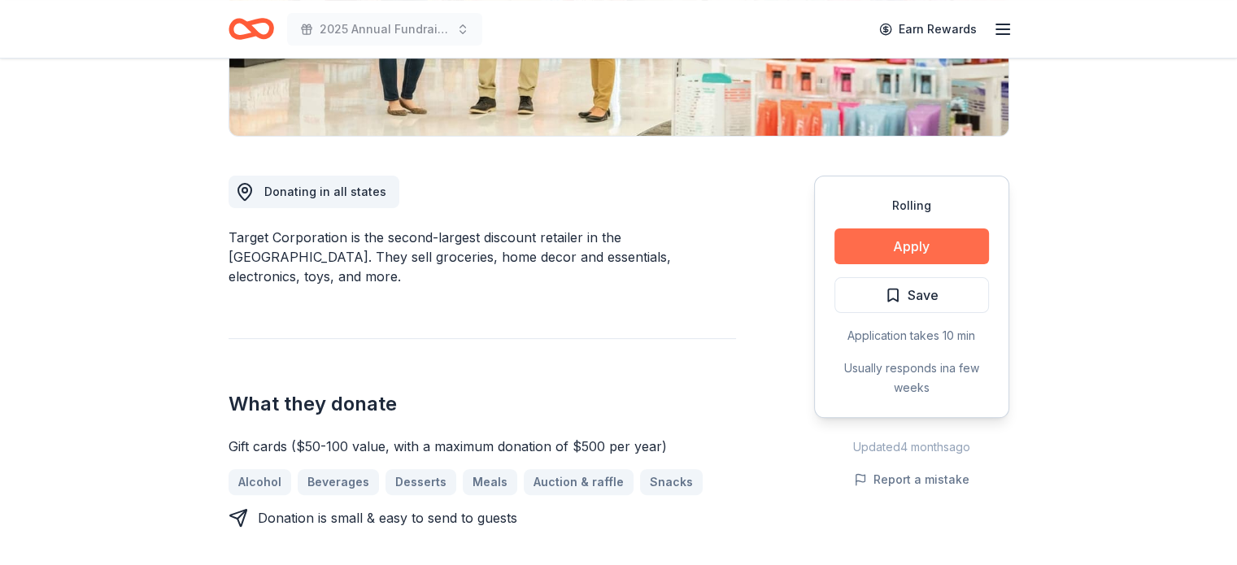
click at [918, 246] on button "Apply" at bounding box center [911, 246] width 154 height 36
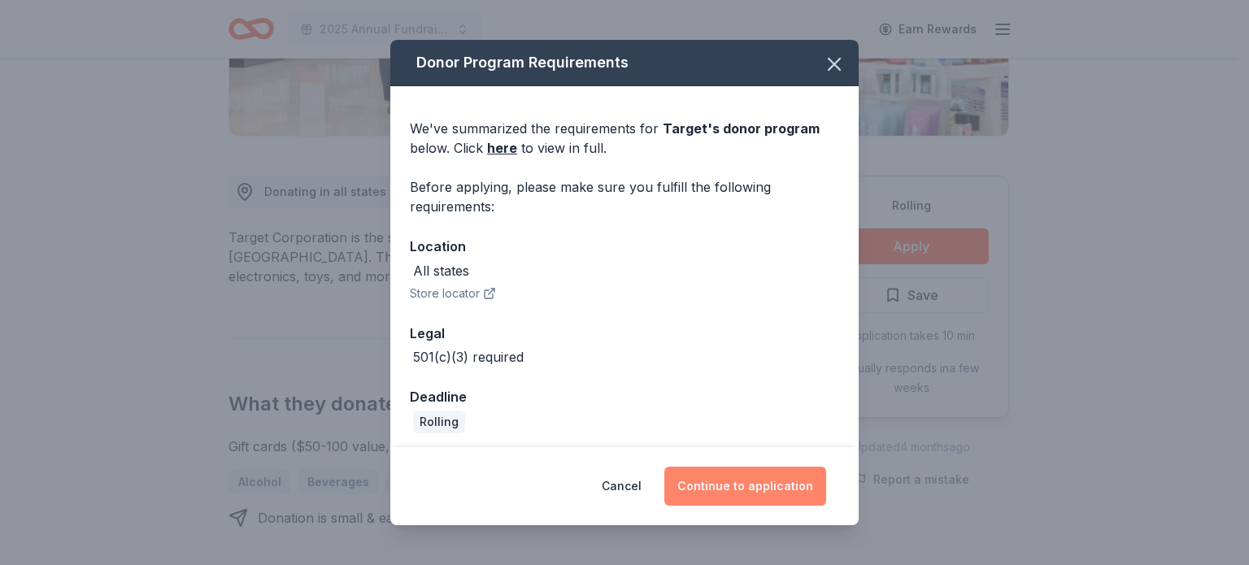
click at [761, 489] on button "Continue to application" at bounding box center [745, 486] width 162 height 39
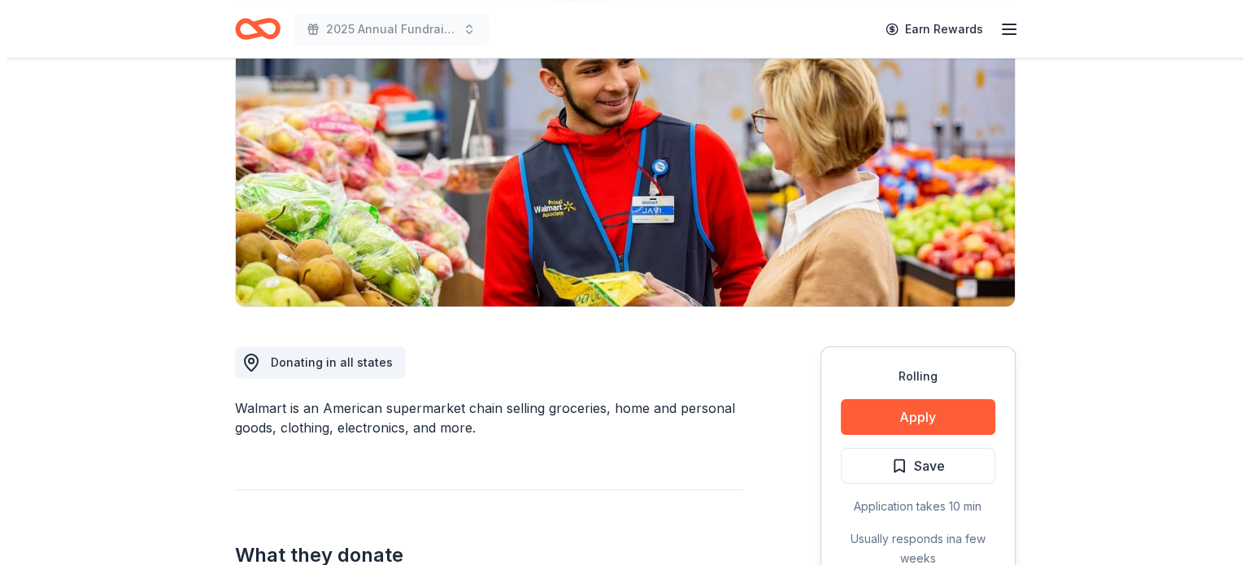
scroll to position [228, 0]
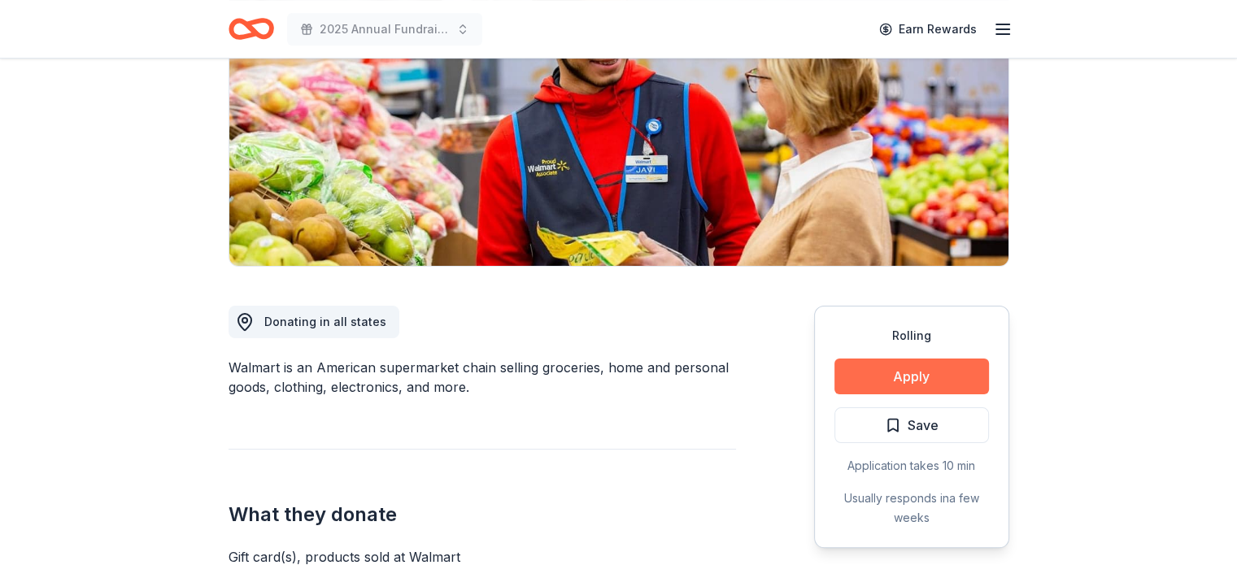
click at [926, 373] on button "Apply" at bounding box center [911, 377] width 154 height 36
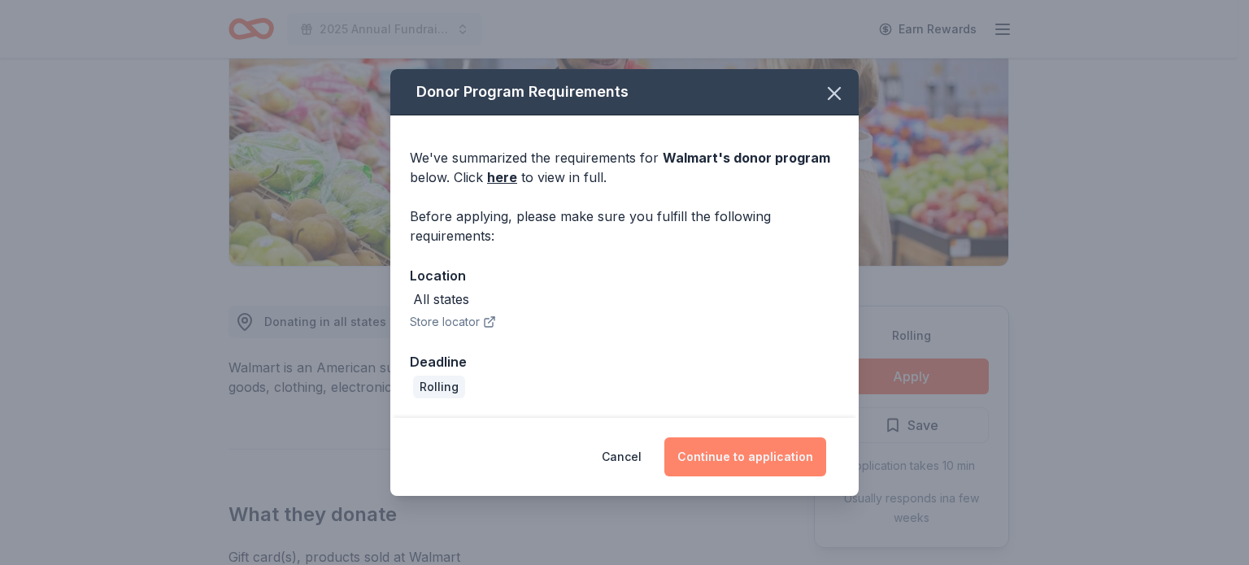
click at [755, 455] on button "Continue to application" at bounding box center [745, 456] width 162 height 39
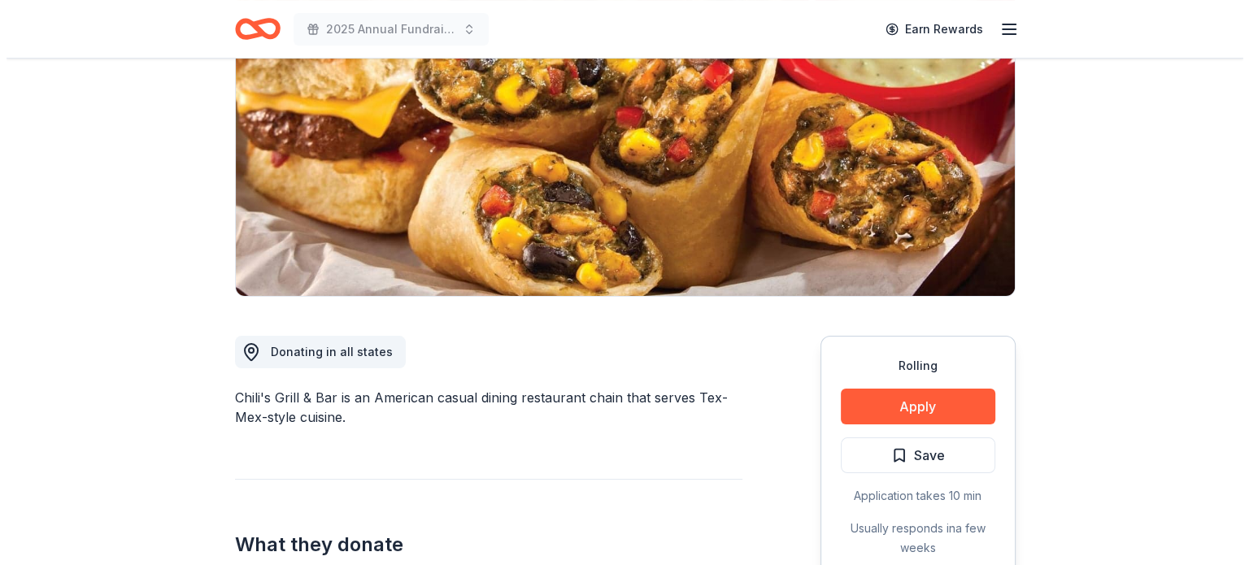
scroll to position [228, 0]
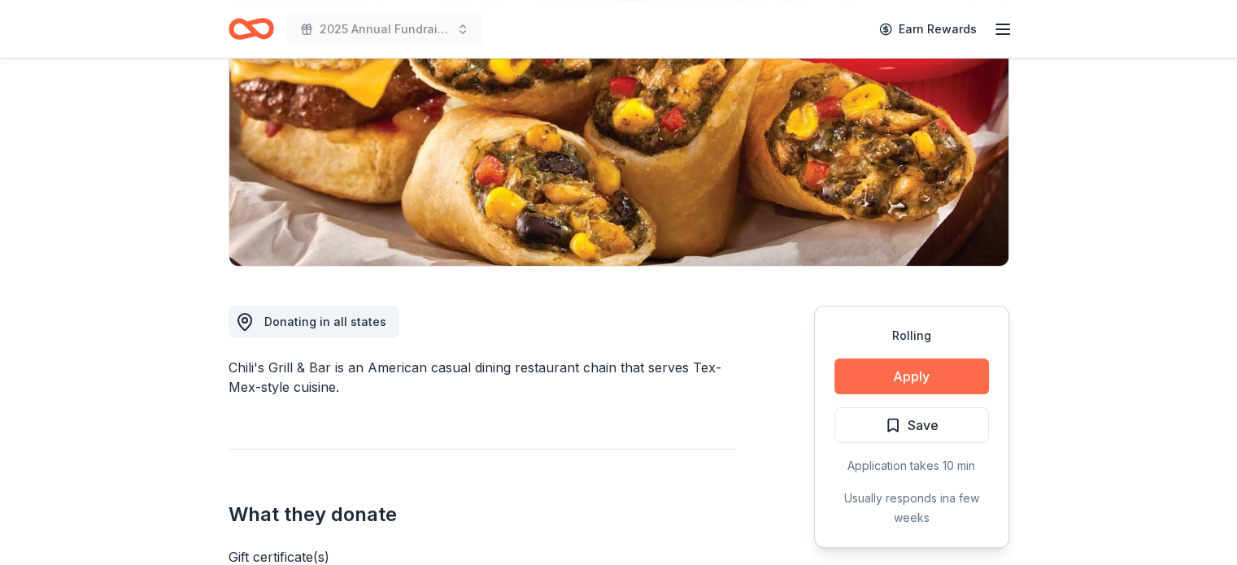
click at [904, 378] on button "Apply" at bounding box center [911, 377] width 154 height 36
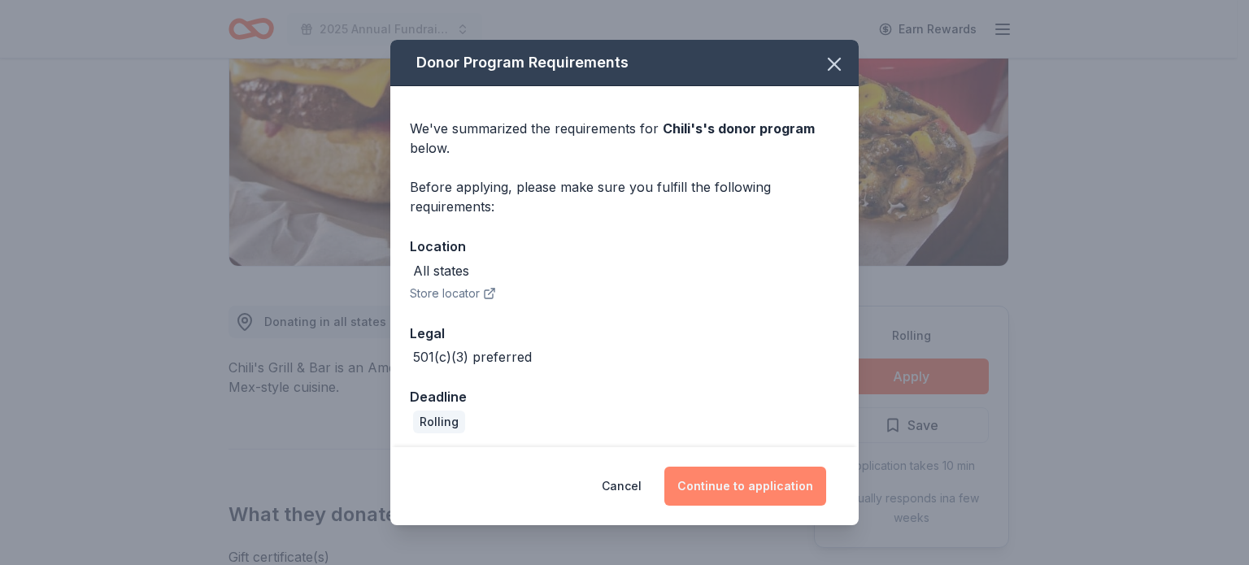
click at [757, 478] on button "Continue to application" at bounding box center [745, 486] width 162 height 39
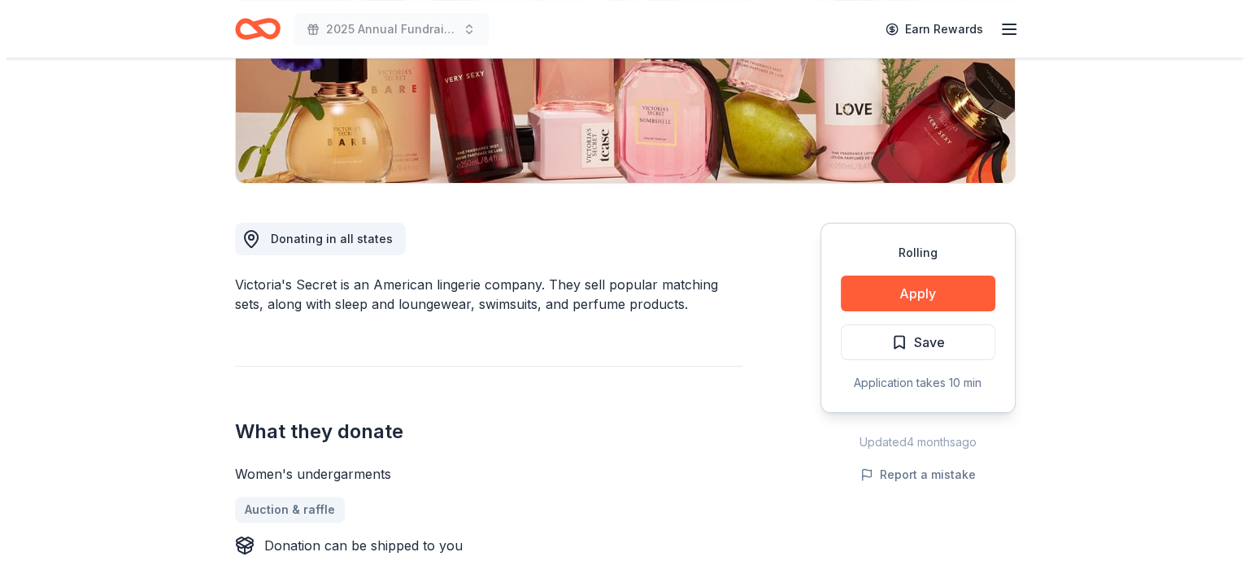
scroll to position [358, 0]
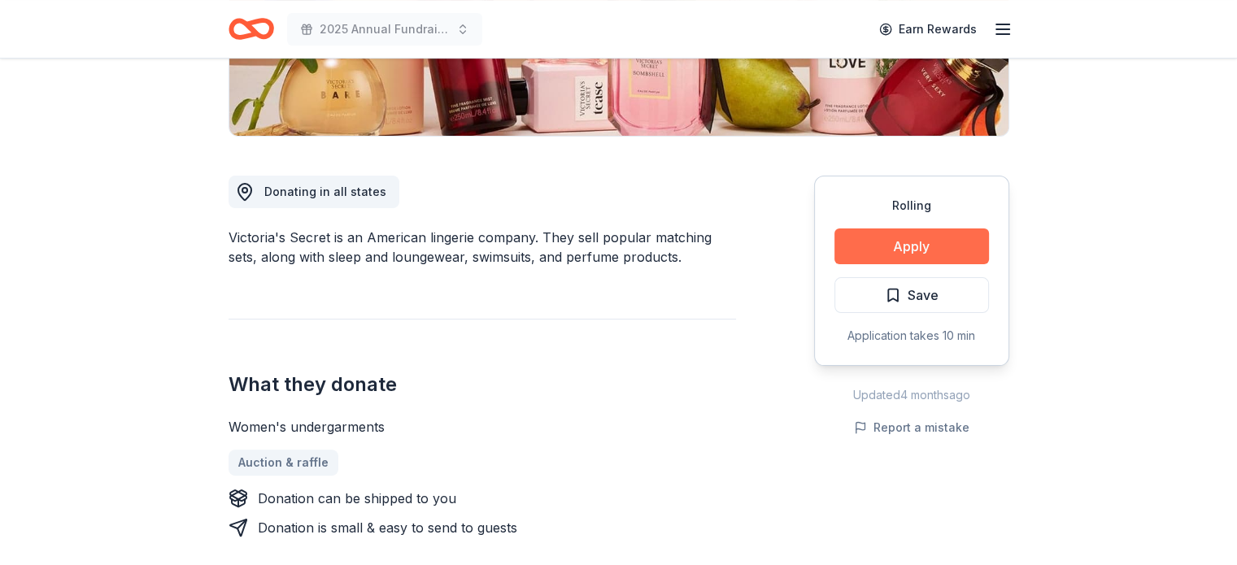
click at [881, 247] on button "Apply" at bounding box center [911, 246] width 154 height 36
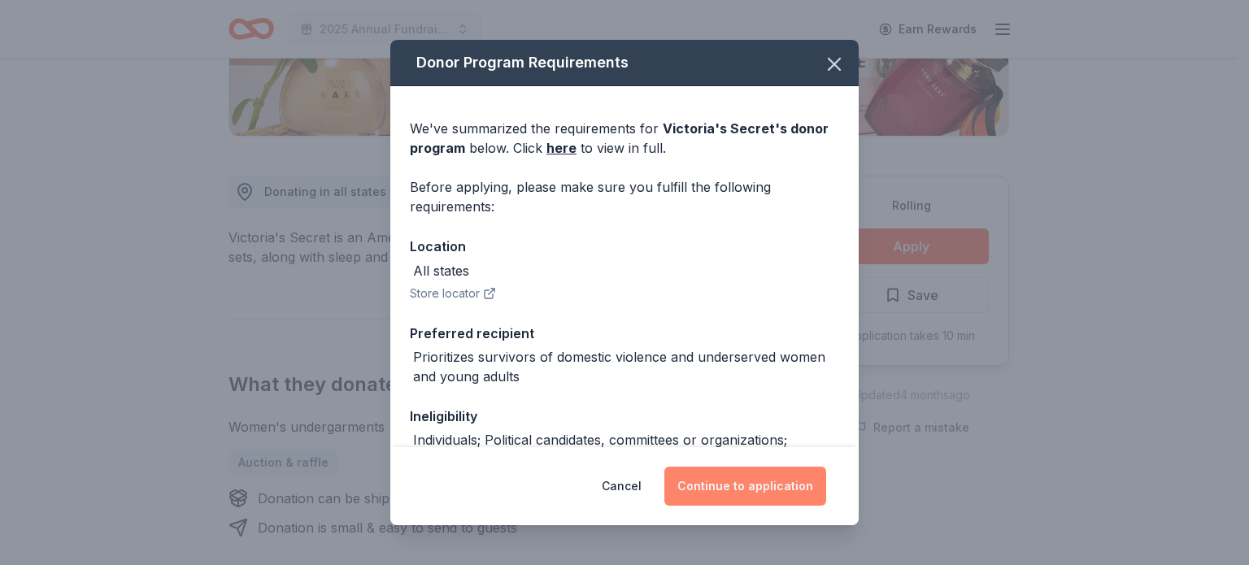
click at [766, 479] on button "Continue to application" at bounding box center [745, 486] width 162 height 39
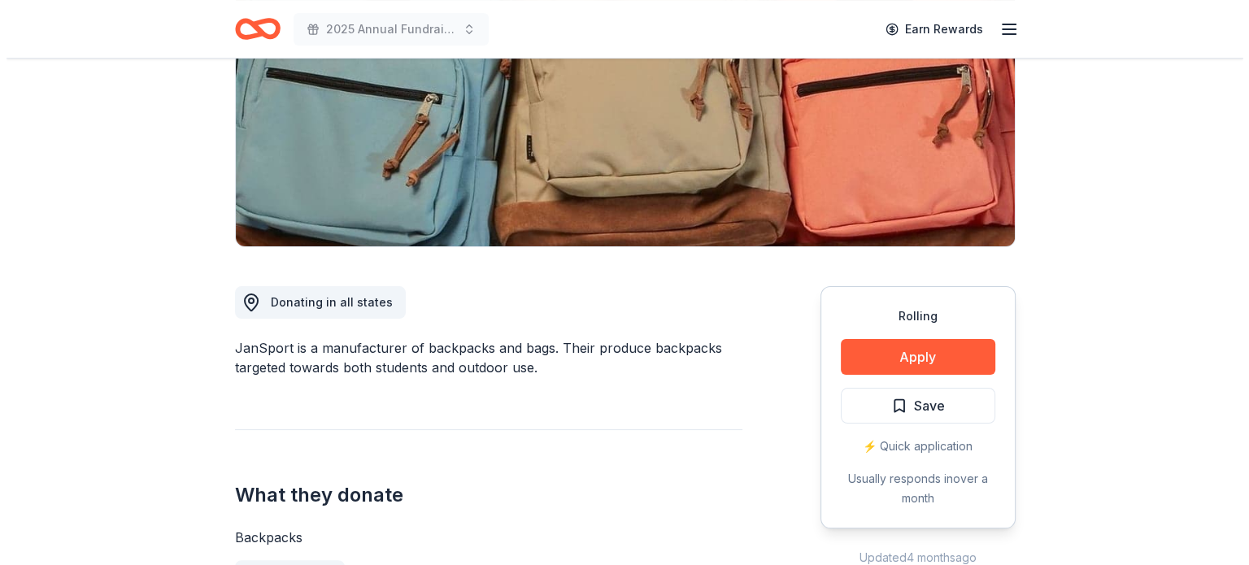
scroll to position [260, 0]
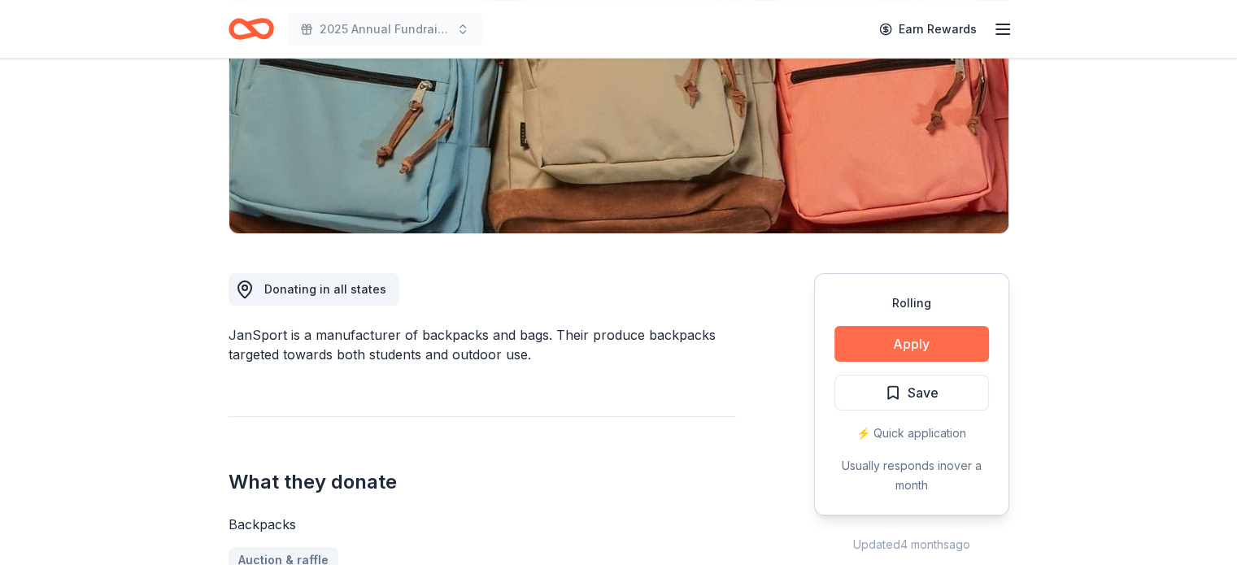
click at [912, 341] on button "Apply" at bounding box center [911, 344] width 154 height 36
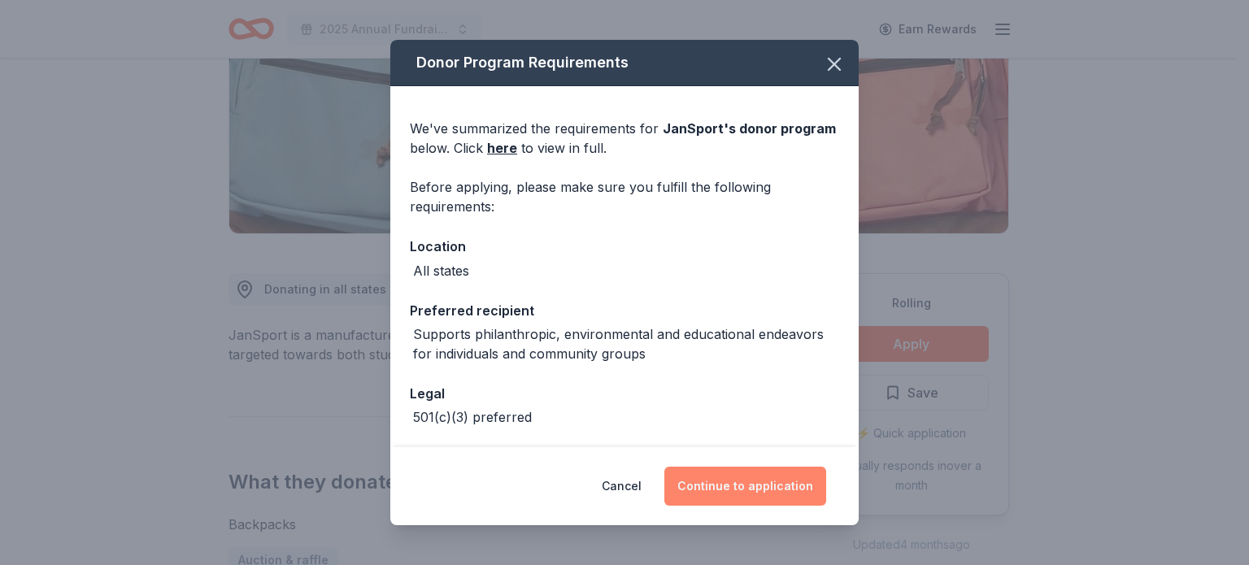
click at [755, 484] on button "Continue to application" at bounding box center [745, 486] width 162 height 39
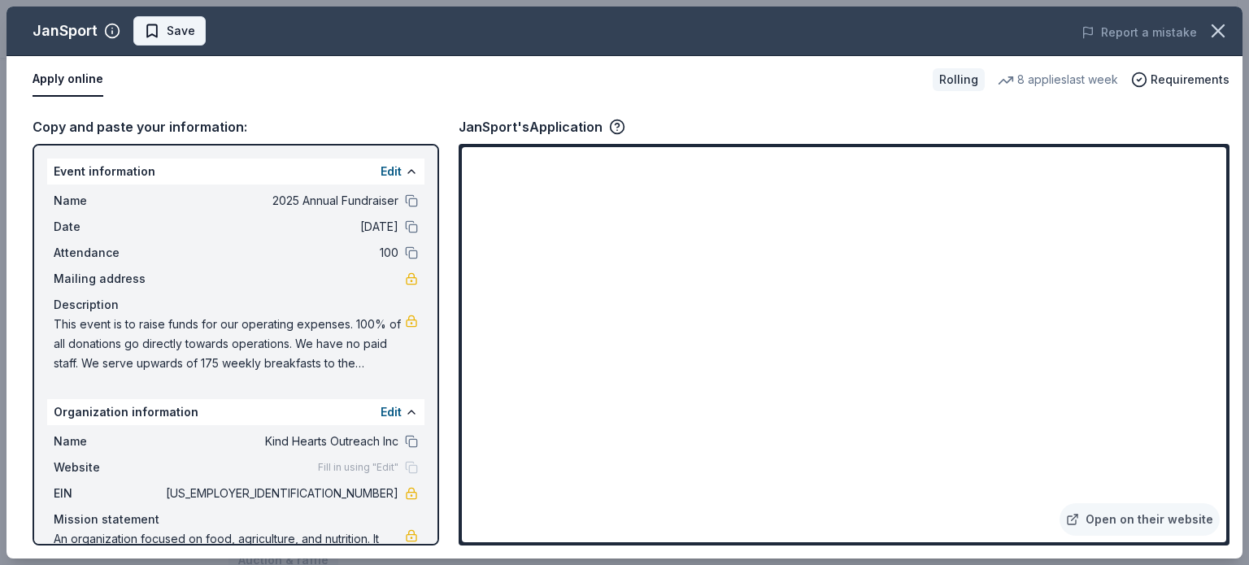
click at [165, 28] on span "Save" at bounding box center [169, 31] width 51 height 20
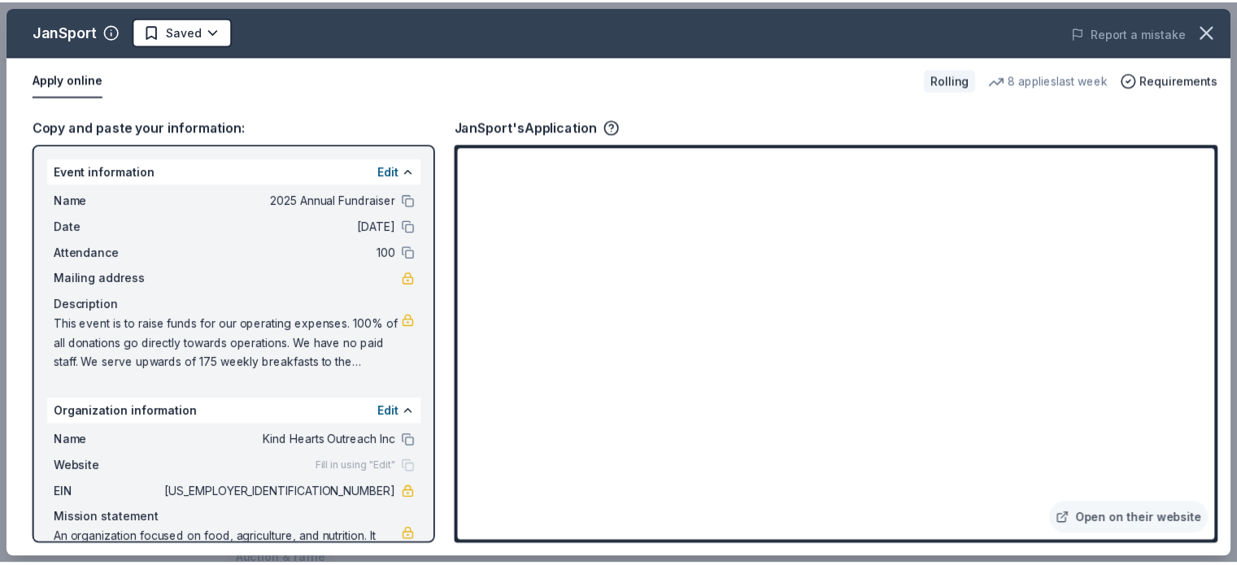
scroll to position [0, 0]
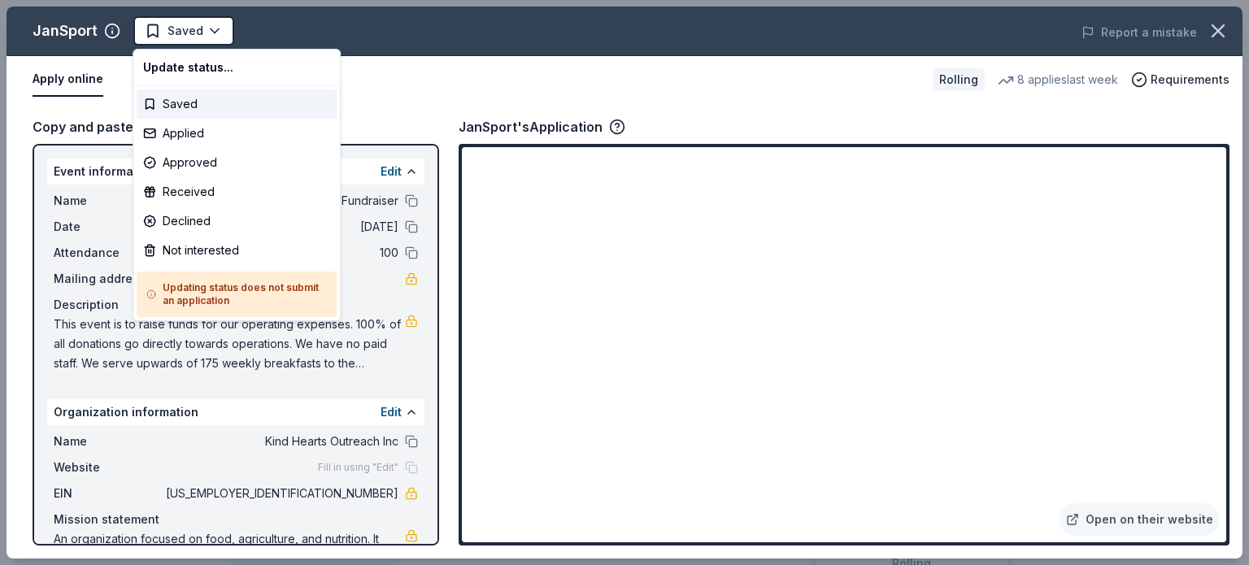
click at [165, 28] on html "2025 Annual Fundraiser Saved Apply Rolling Share JanSport New 8 applies last we…" at bounding box center [624, 282] width 1249 height 565
click at [191, 133] on div "Applied" at bounding box center [237, 133] width 200 height 29
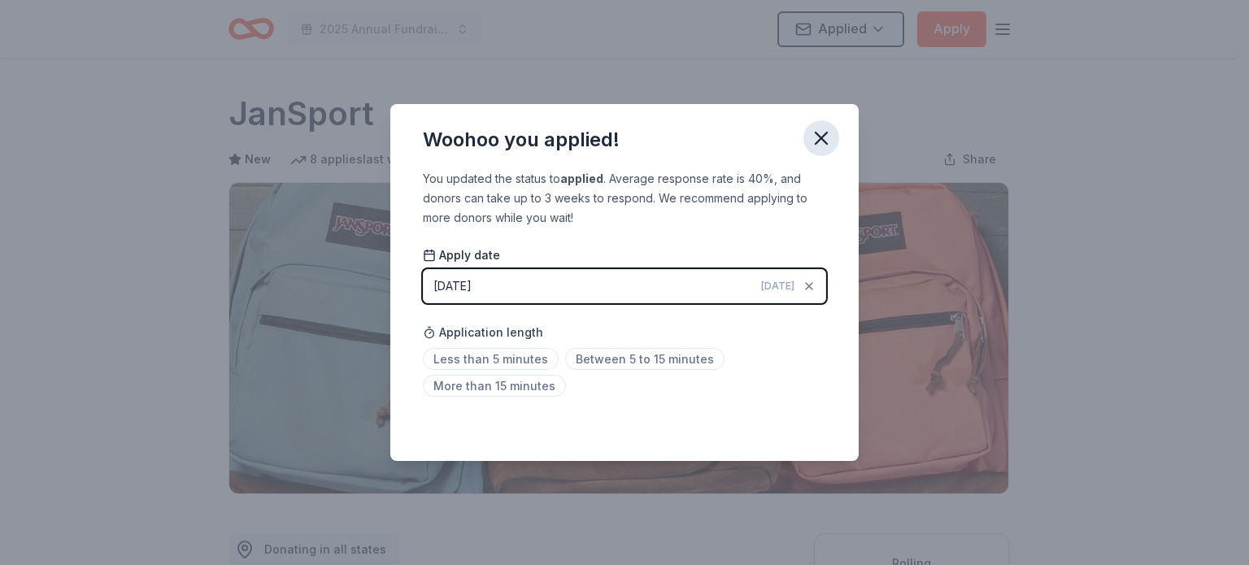
click at [815, 147] on icon "button" at bounding box center [821, 138] width 23 height 23
